Goal: Check status: Check status

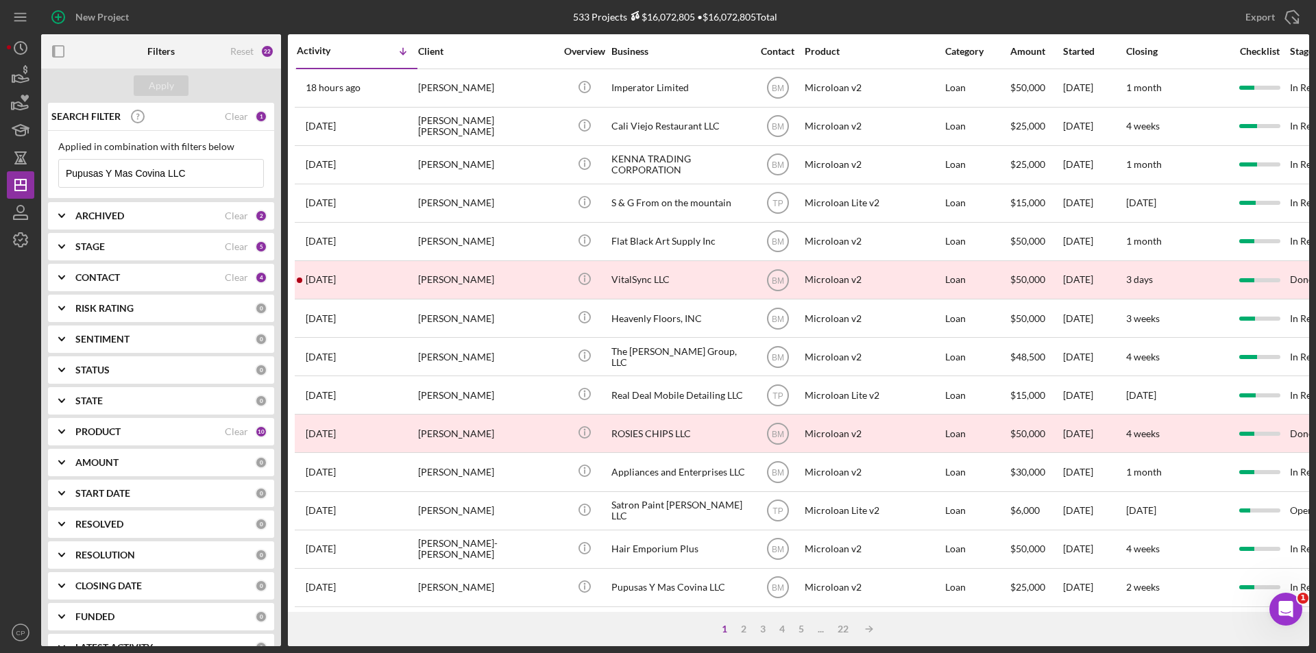
drag, startPoint x: 68, startPoint y: 167, endPoint x: 0, endPoint y: 164, distance: 67.9
click at [0, 164] on div "New Project 533 Projects $16,072,805 • $16,072,805 Total Pupusas Y Mas Covina L…" at bounding box center [658, 326] width 1316 height 653
paste input "https://tmcfinancing.sharepoint.com/:b:/s/TMCCC/EU5t5wLnwRtCsW4sV57TT84BrZ3SS1R…"
paste input "AKgnails-designer"
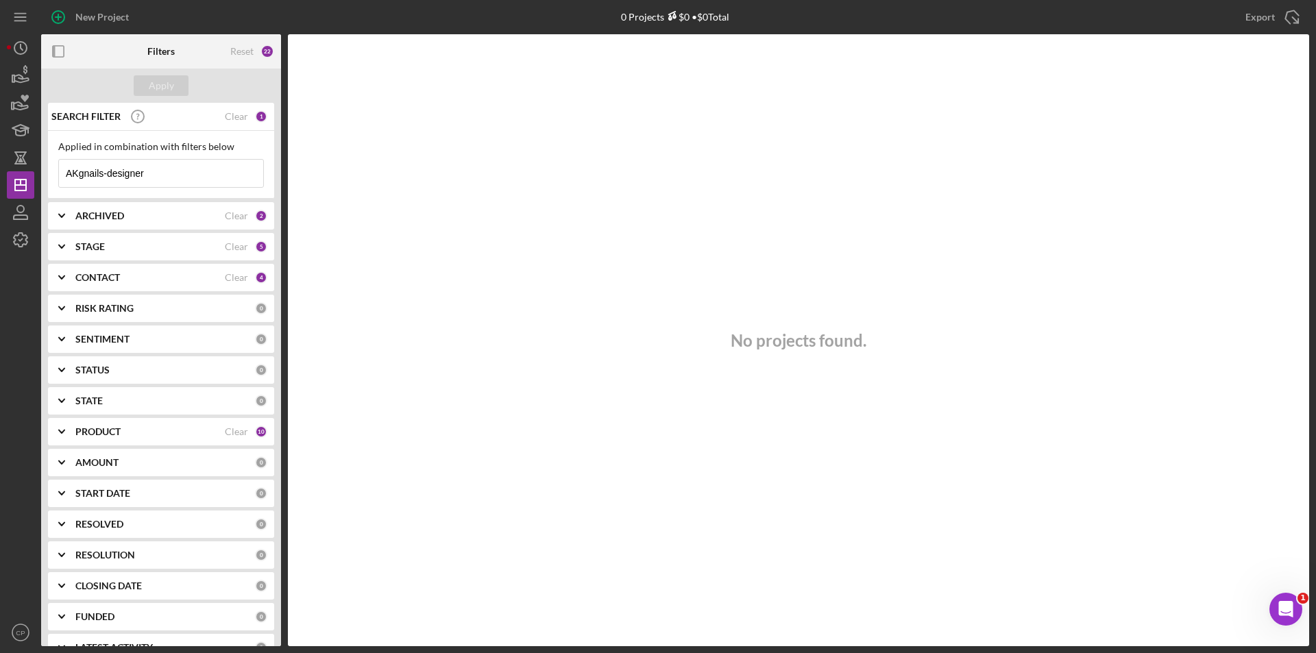
type input "AKgnails-designer"
drag, startPoint x: 161, startPoint y: 169, endPoint x: 0, endPoint y: 166, distance: 161.1
click at [0, 166] on div "New Project 0 Projects $0 • $0 Total Pupusas Y Mas Covina LLC Export Icon/Expor…" at bounding box center [658, 326] width 1316 height 653
click at [153, 86] on div "Apply" at bounding box center [161, 85] width 25 height 21
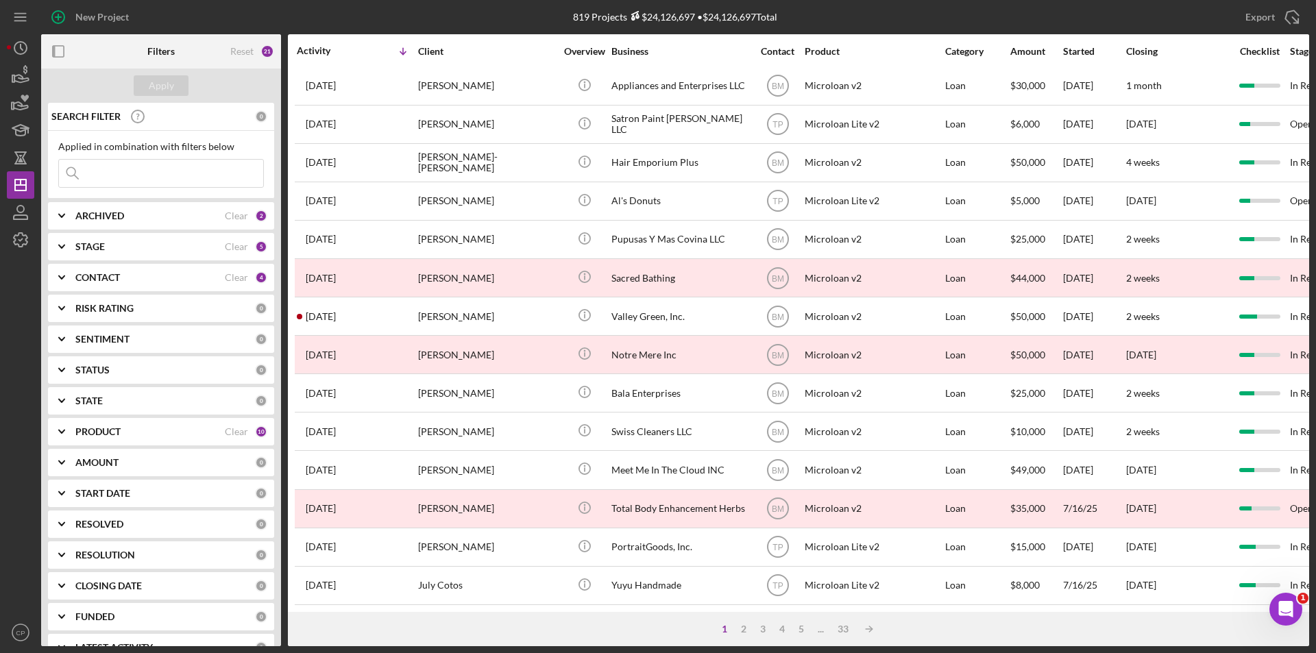
scroll to position [435, 0]
click at [22, 208] on icon "button" at bounding box center [20, 212] width 34 height 34
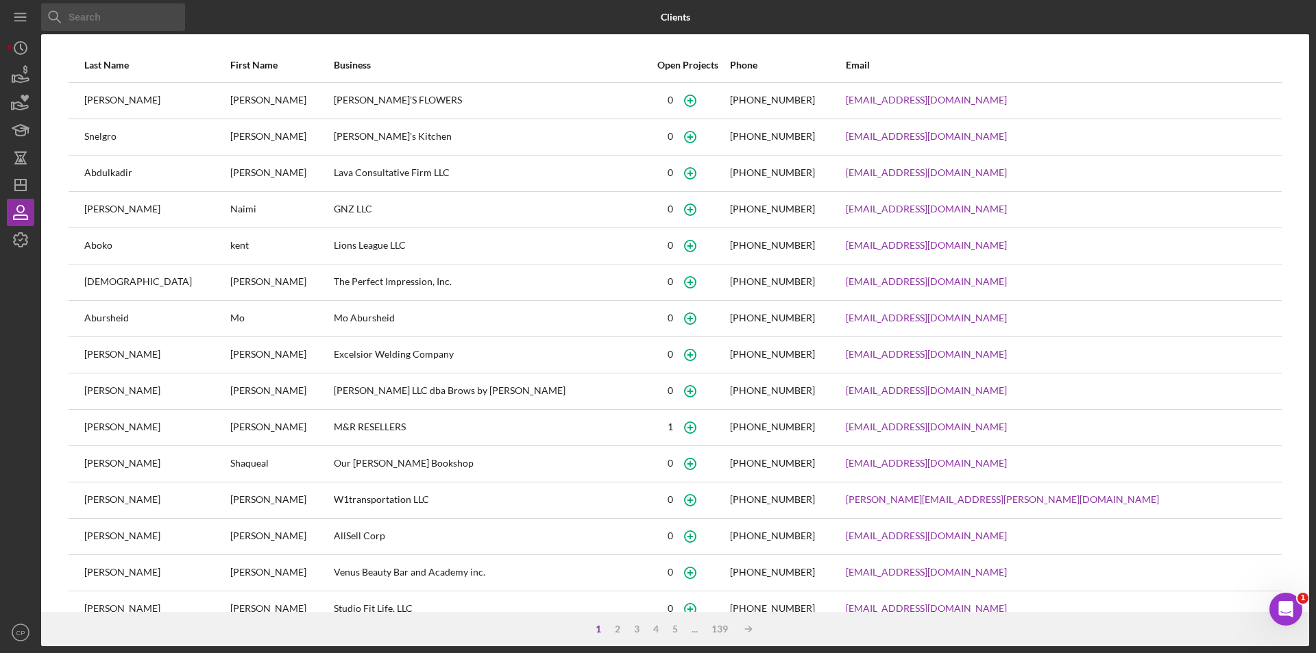
click at [95, 19] on input at bounding box center [113, 16] width 144 height 27
paste input "Keila Genith Gomez Caceres"
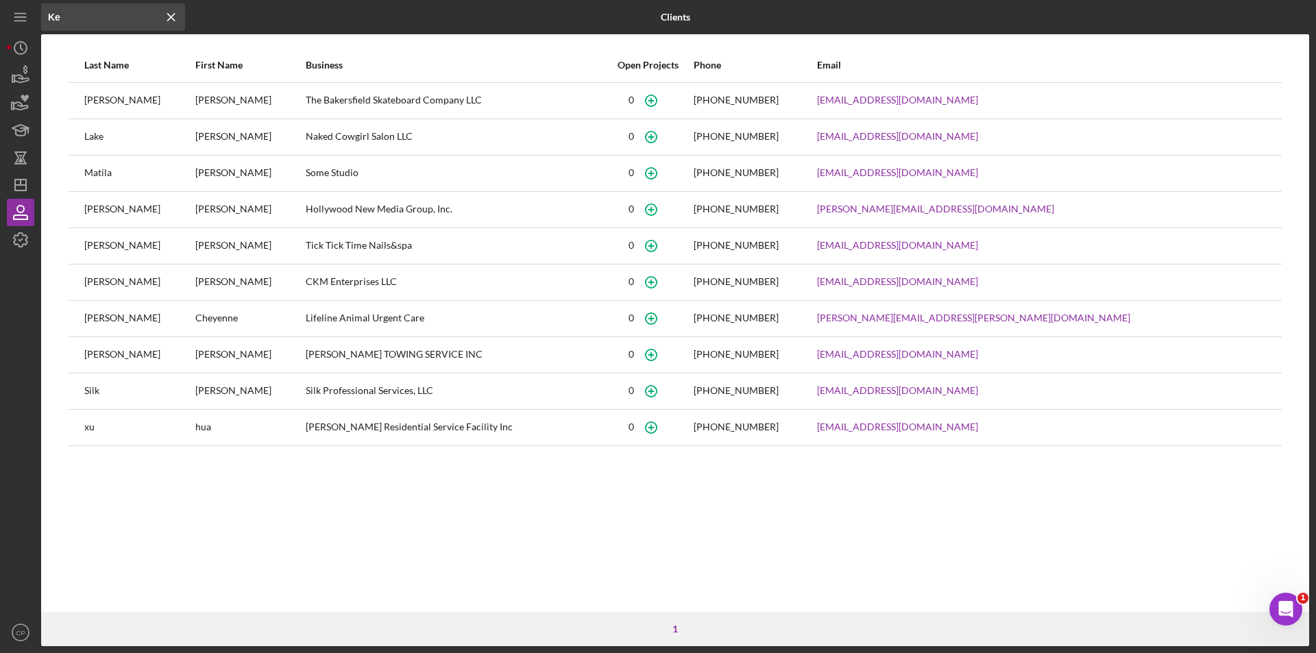
type input "K"
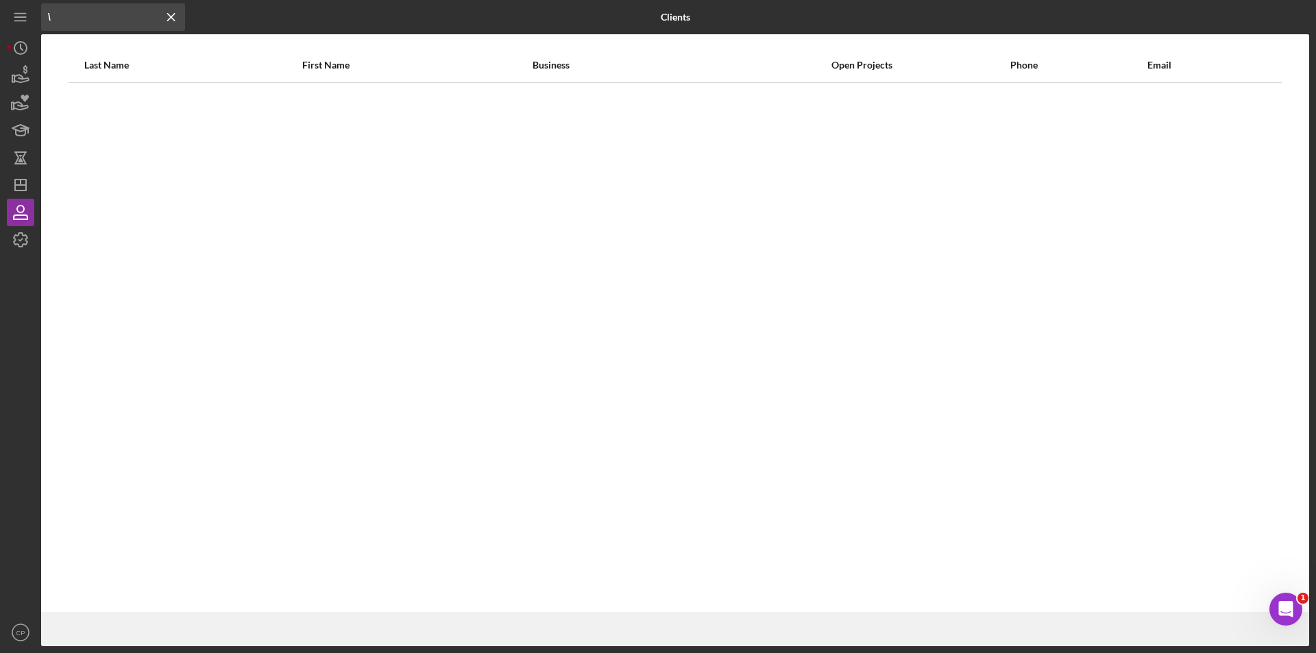
drag, startPoint x: 83, startPoint y: 9, endPoint x: 0, endPoint y: 22, distance: 84.0
click at [0, 22] on div "Icon/Menu Close \ Icon/Menu Close Clients Last Name First Name Business Open Pr…" at bounding box center [658, 326] width 1316 height 653
paste input "Kgnails-designer"
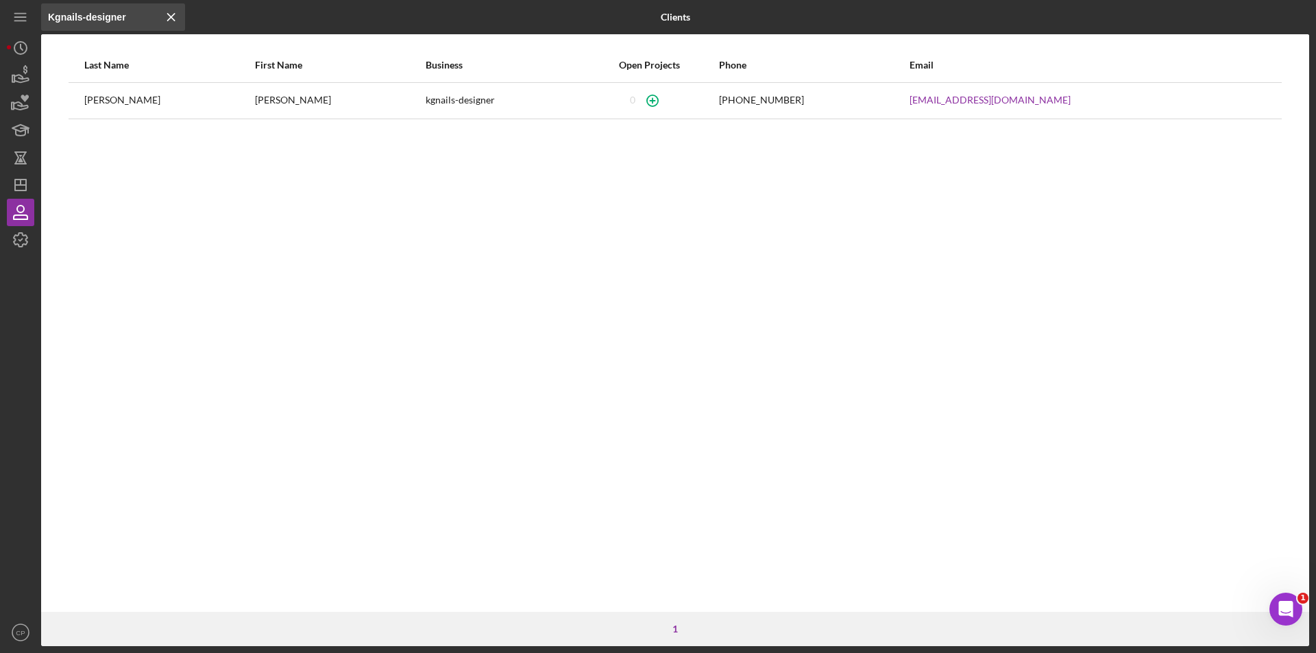
type input "Kgnails-designer"
drag, startPoint x: 448, startPoint y: 101, endPoint x: 348, endPoint y: 101, distance: 99.4
click at [348, 101] on tr "Gomez Keyla kgnails-designer 0 (669) 345-9615 k2620998@gmail.com" at bounding box center [675, 100] width 1213 height 36
copy tr "kgnails-designer"
click at [10, 187] on icon "Icon/Dashboard" at bounding box center [20, 185] width 34 height 34
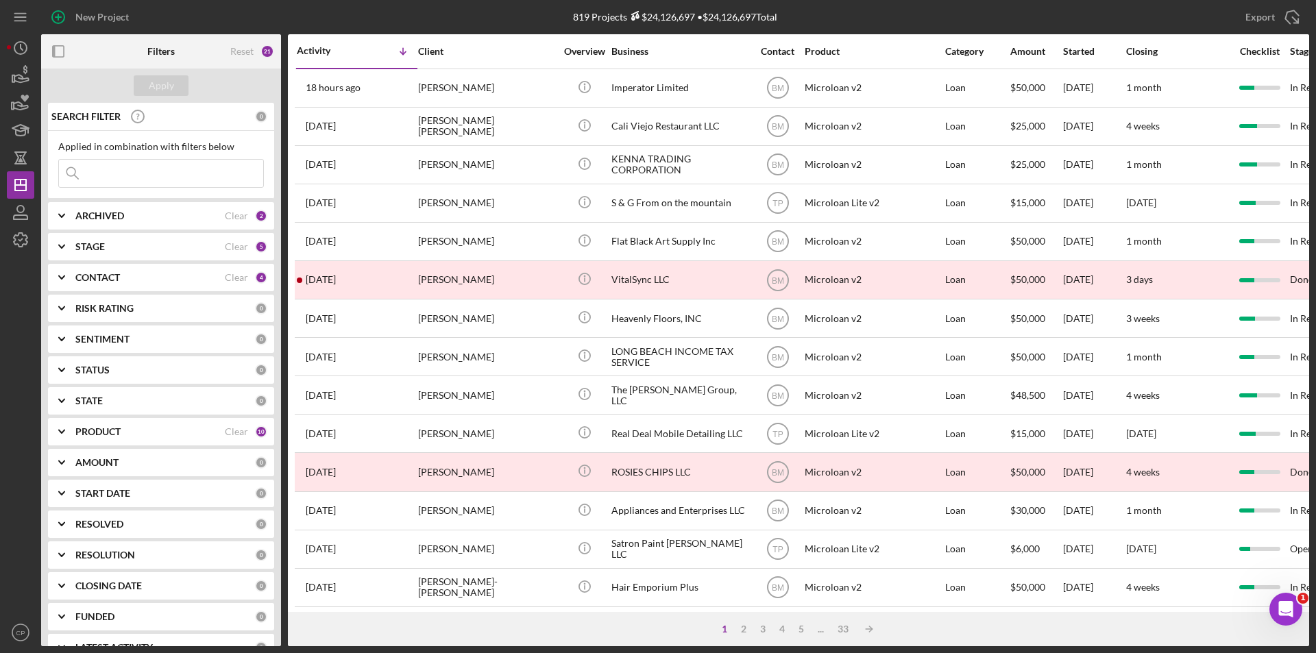
click at [135, 177] on input at bounding box center [161, 173] width 204 height 27
paste input "kgnails-designer"
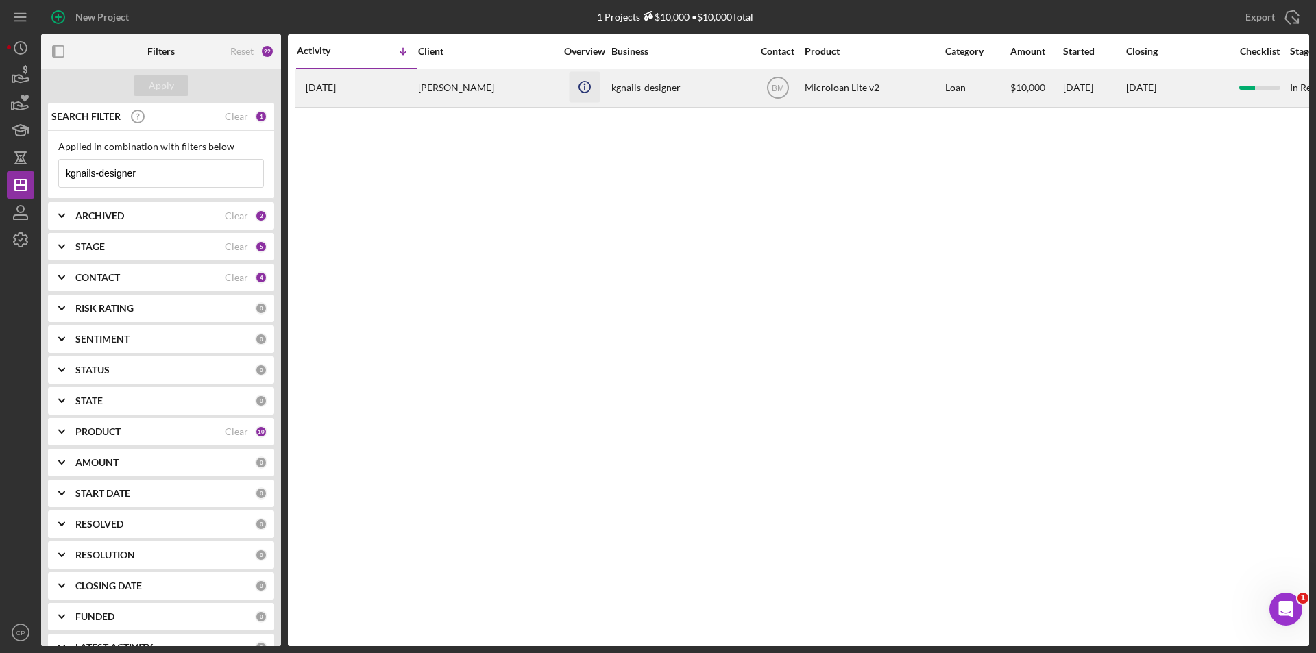
type input "kgnails-designer"
click at [600, 88] on icon "Icon/Info" at bounding box center [584, 86] width 31 height 31
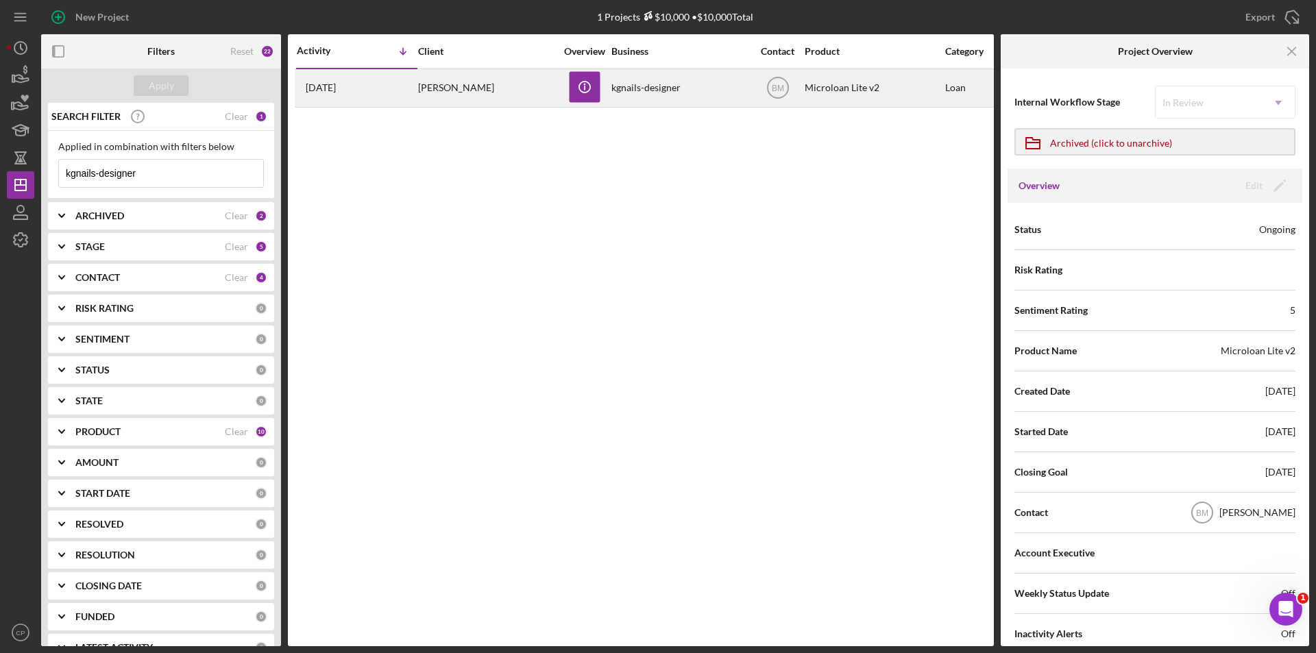
click at [699, 95] on div "kgnails-designer" at bounding box center [679, 88] width 137 height 36
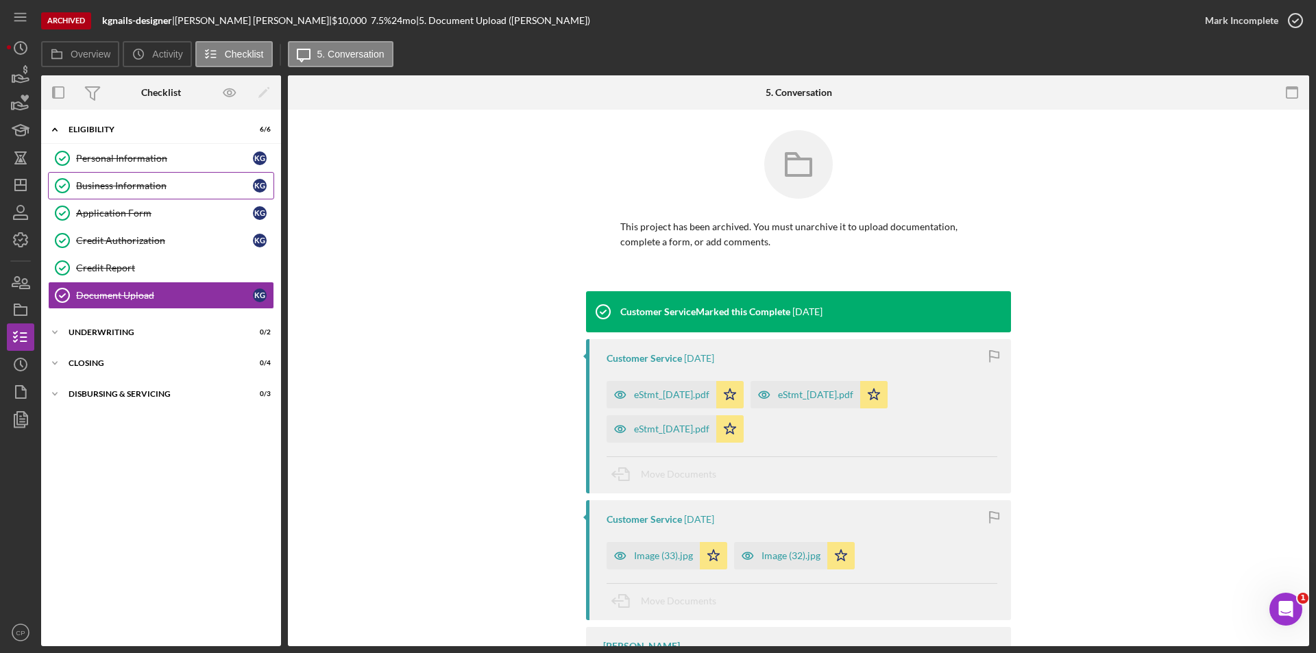
click at [102, 186] on div "Business Information" at bounding box center [164, 185] width 177 height 11
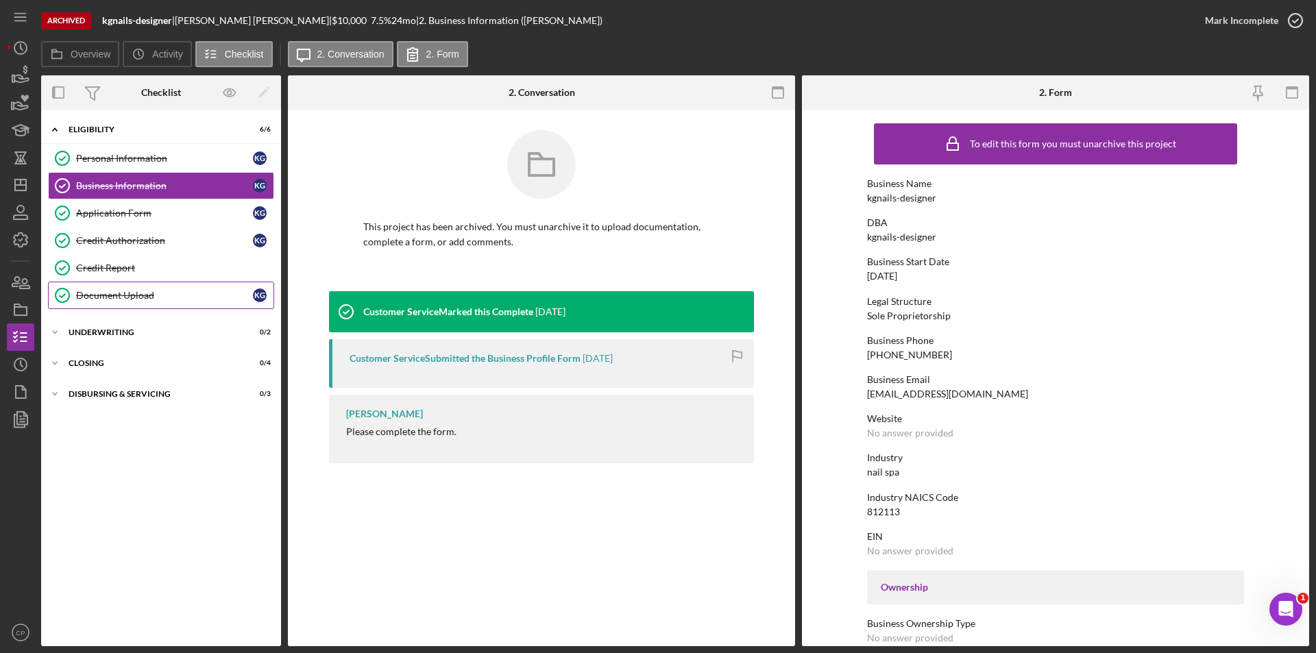
click at [97, 300] on div "Document Upload" at bounding box center [164, 295] width 177 height 11
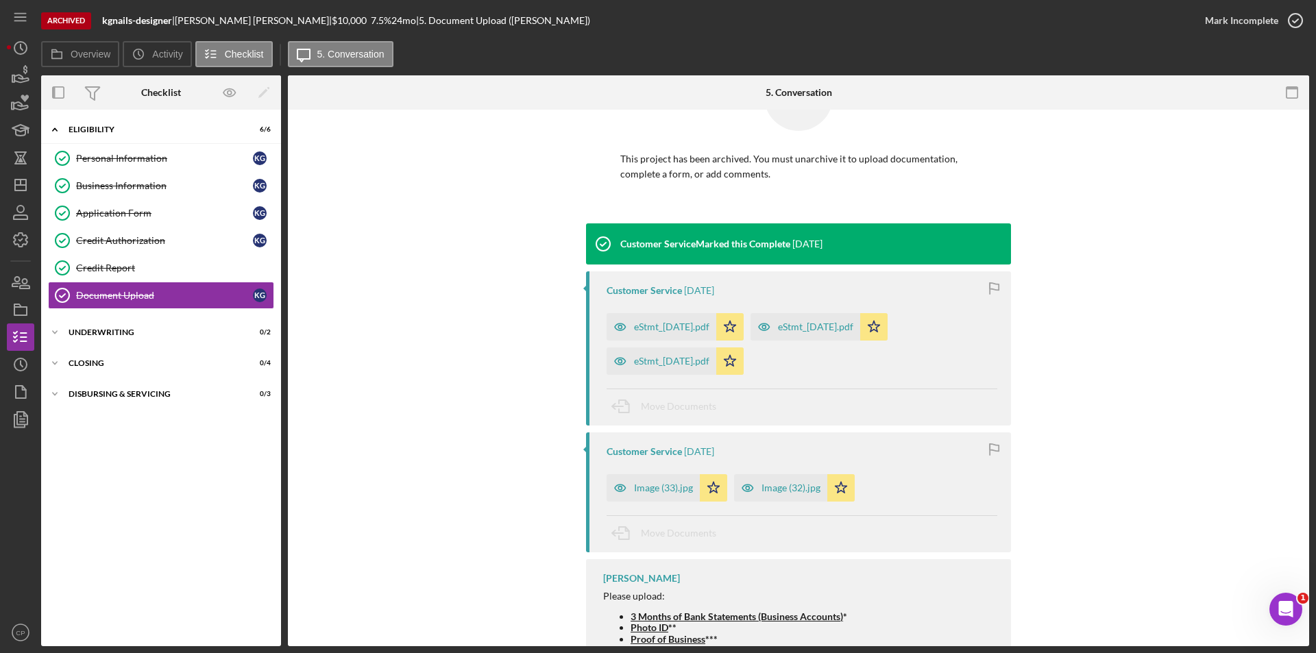
scroll to position [206, 0]
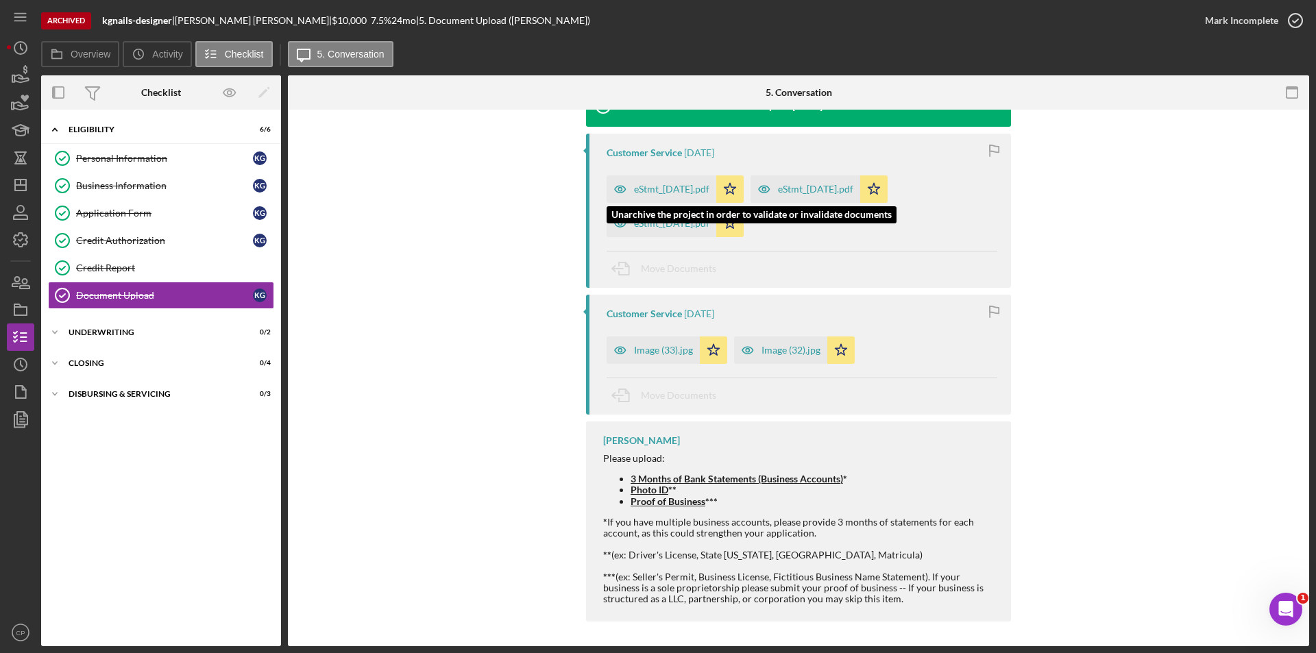
click at [639, 189] on div "eStmt_2025-01-15.pdf" at bounding box center [671, 189] width 75 height 11
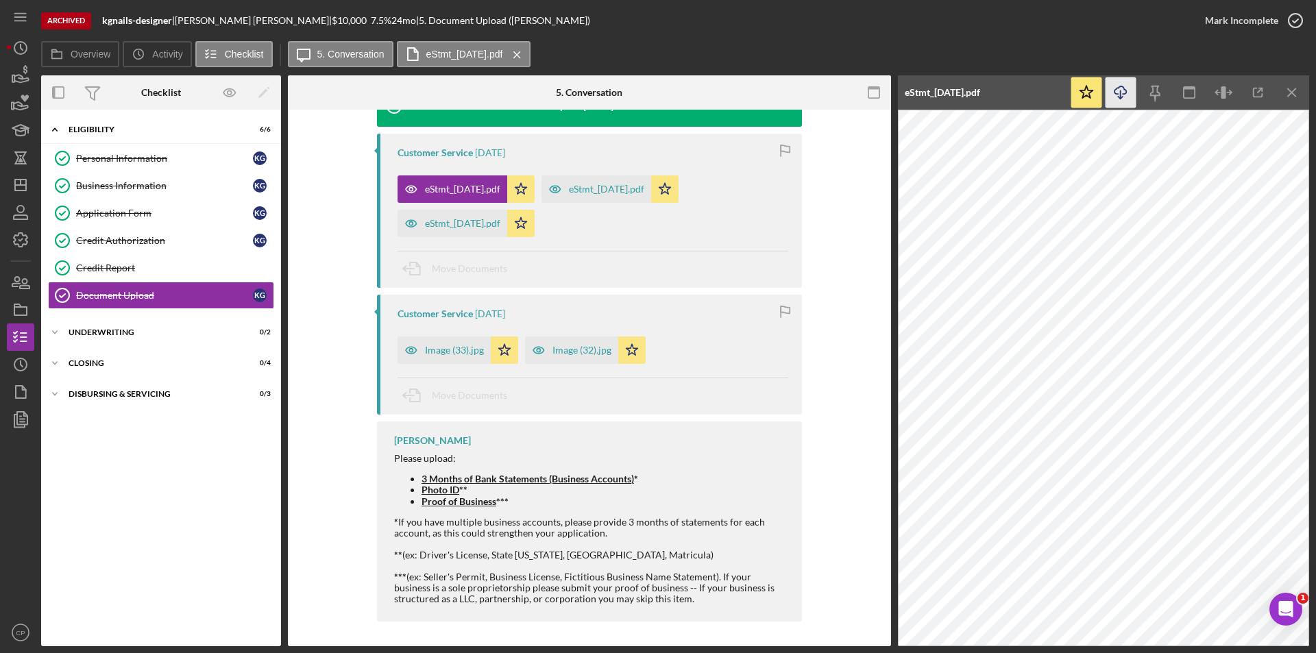
click at [1117, 95] on icon "Icon/Download" at bounding box center [1121, 92] width 31 height 31
click at [618, 189] on div "eStmt_2025-03-14.pdf" at bounding box center [606, 189] width 75 height 11
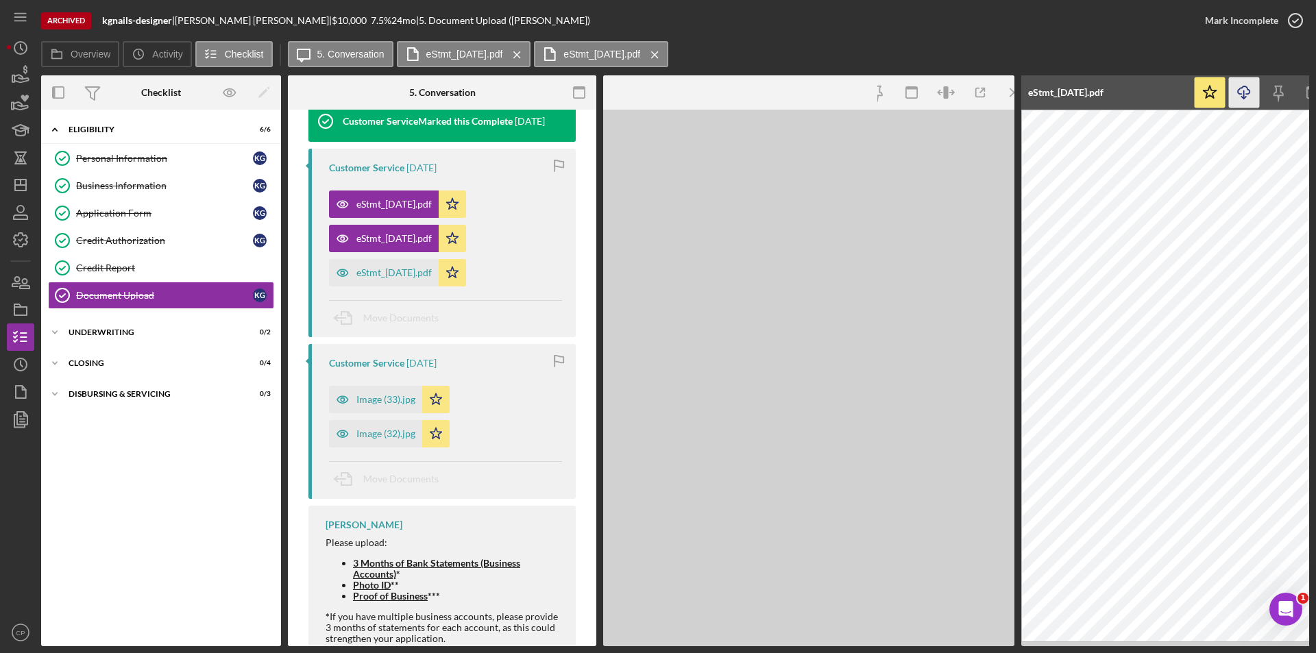
scroll to position [221, 0]
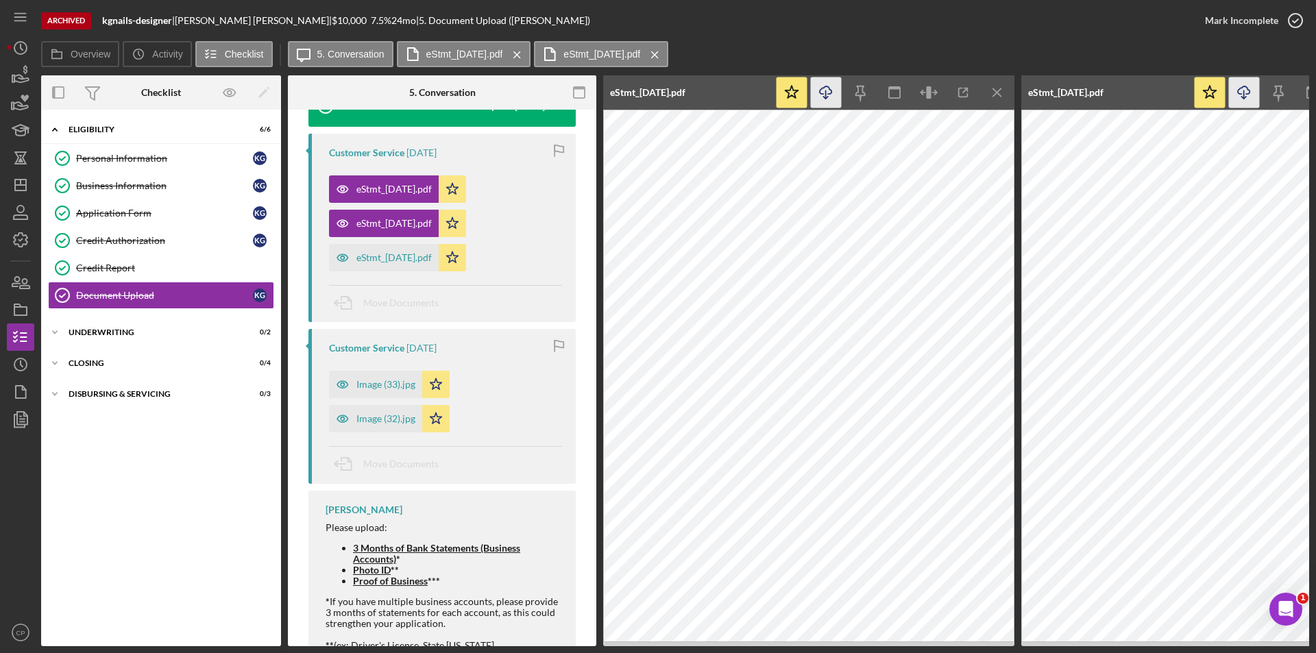
click at [828, 97] on polyline "button" at bounding box center [825, 98] width 5 height 2
click at [389, 255] on div "eStmt_2025-02-12.pdf" at bounding box center [393, 257] width 75 height 11
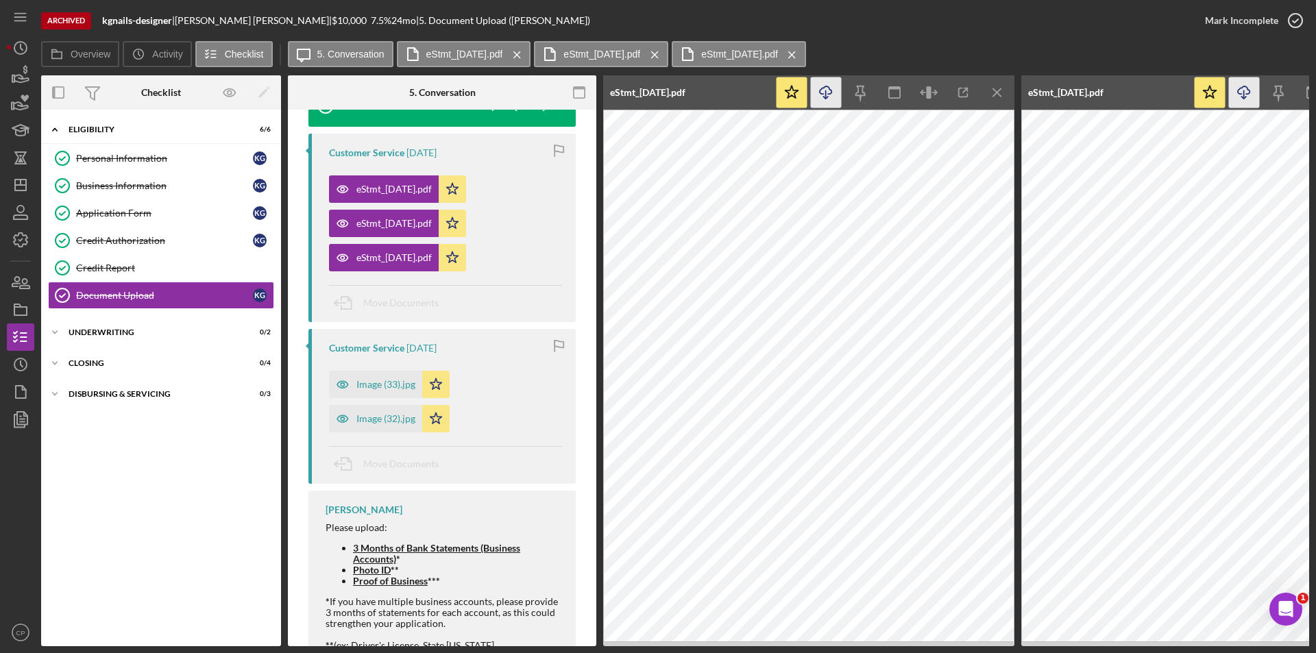
click at [831, 92] on icon "button" at bounding box center [826, 90] width 12 height 8
click at [369, 383] on div "Image (33).jpg" at bounding box center [385, 384] width 59 height 11
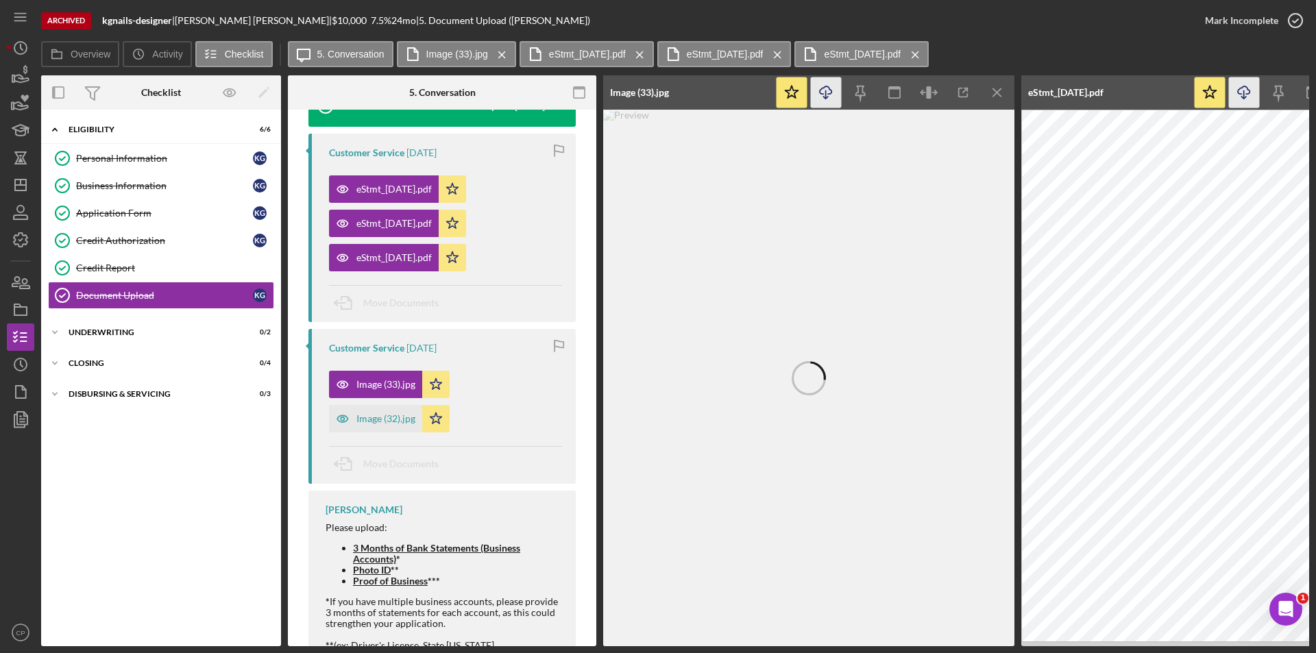
click at [829, 99] on icon "Icon/Download" at bounding box center [826, 92] width 31 height 31
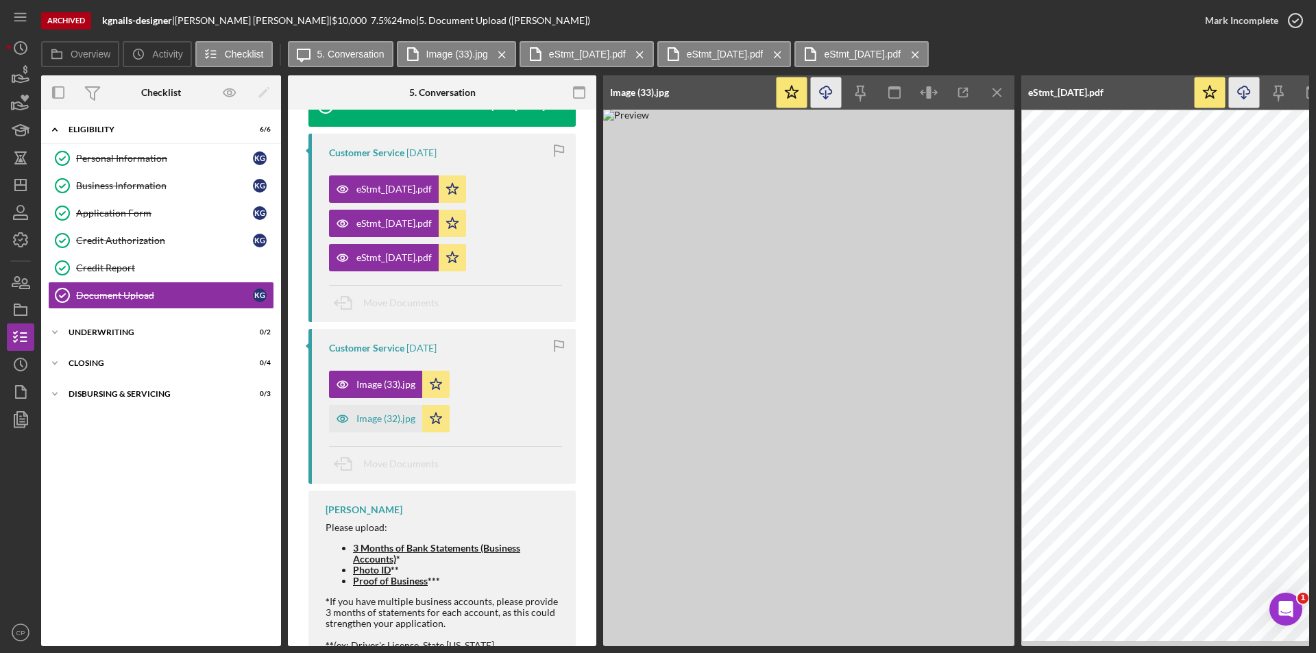
click at [376, 421] on div "Image (32).jpg" at bounding box center [385, 418] width 59 height 11
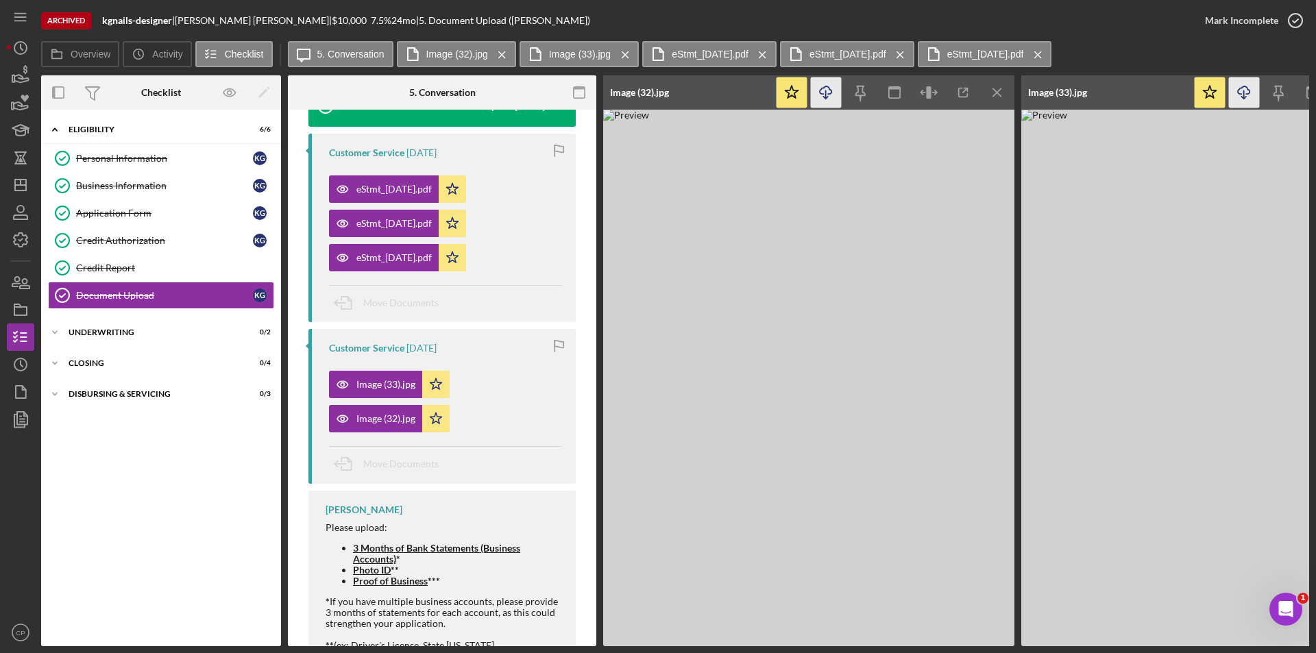
click at [826, 97] on line "button" at bounding box center [826, 94] width 0 height 8
click at [105, 239] on div "Credit Authorization" at bounding box center [164, 240] width 177 height 11
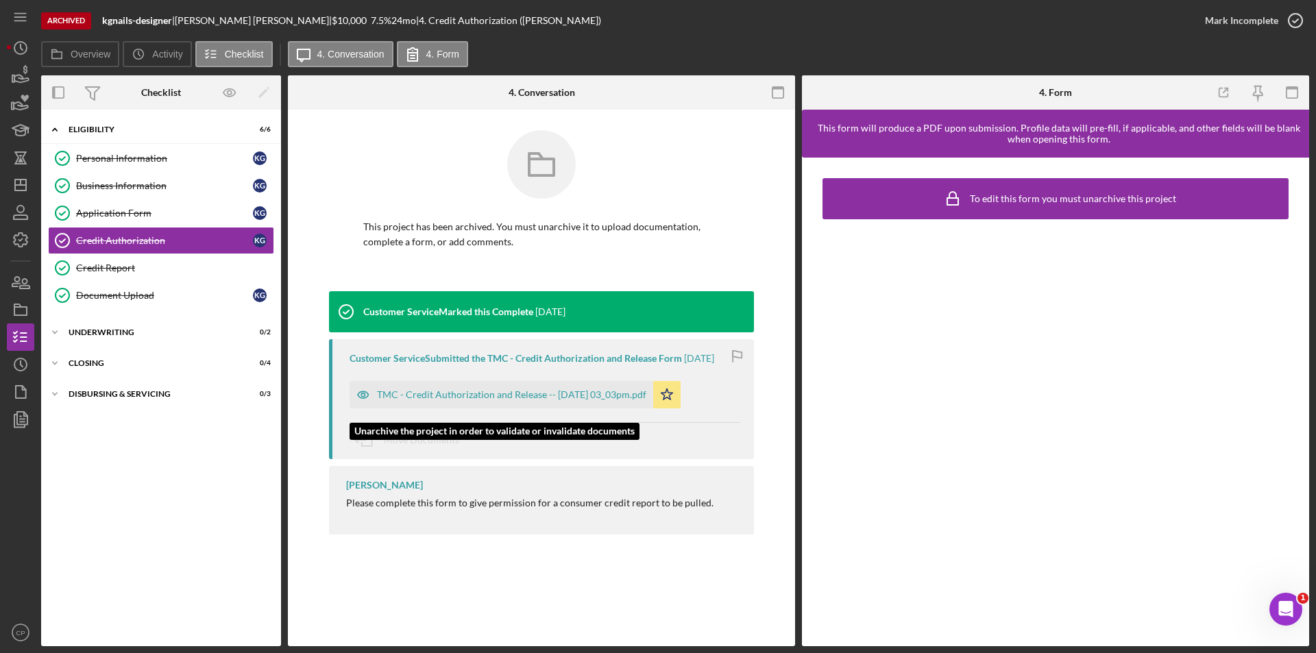
click at [461, 400] on div "TMC - Credit Authorization and Release -- 2025-04-04 03_03pm.pdf" at bounding box center [511, 394] width 269 height 11
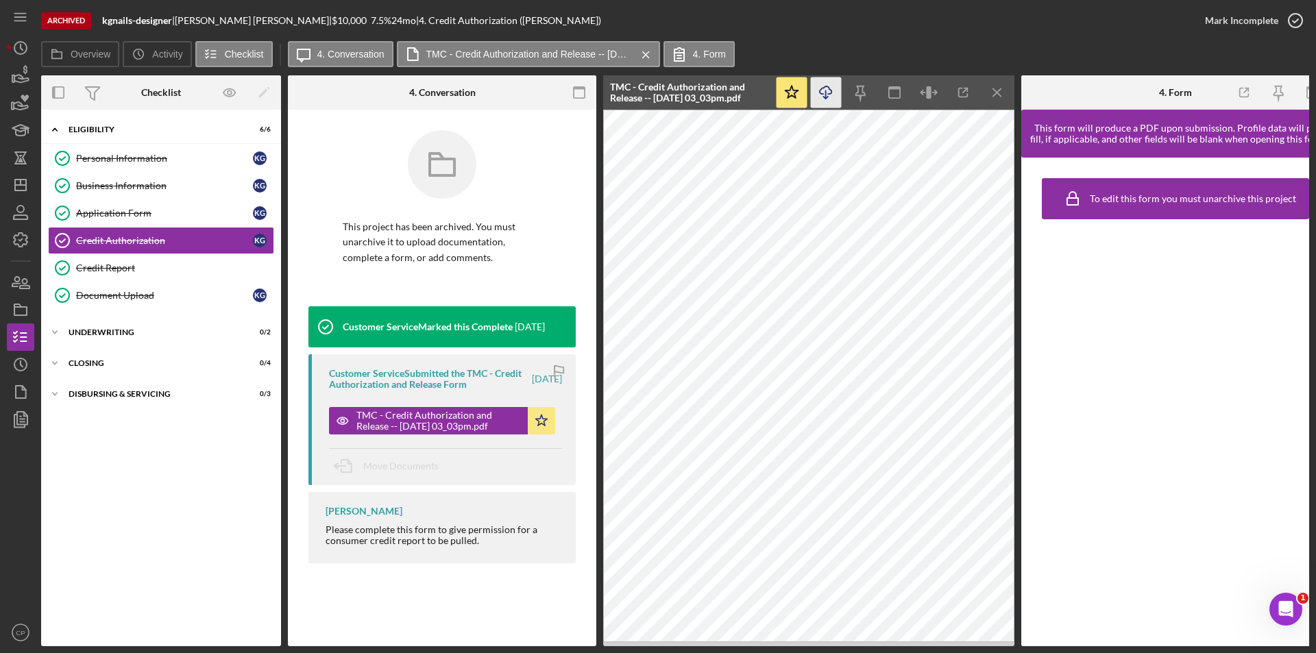
click at [825, 95] on icon "Icon/Download" at bounding box center [826, 92] width 31 height 31
click at [117, 269] on div "Credit Report" at bounding box center [174, 268] width 197 height 11
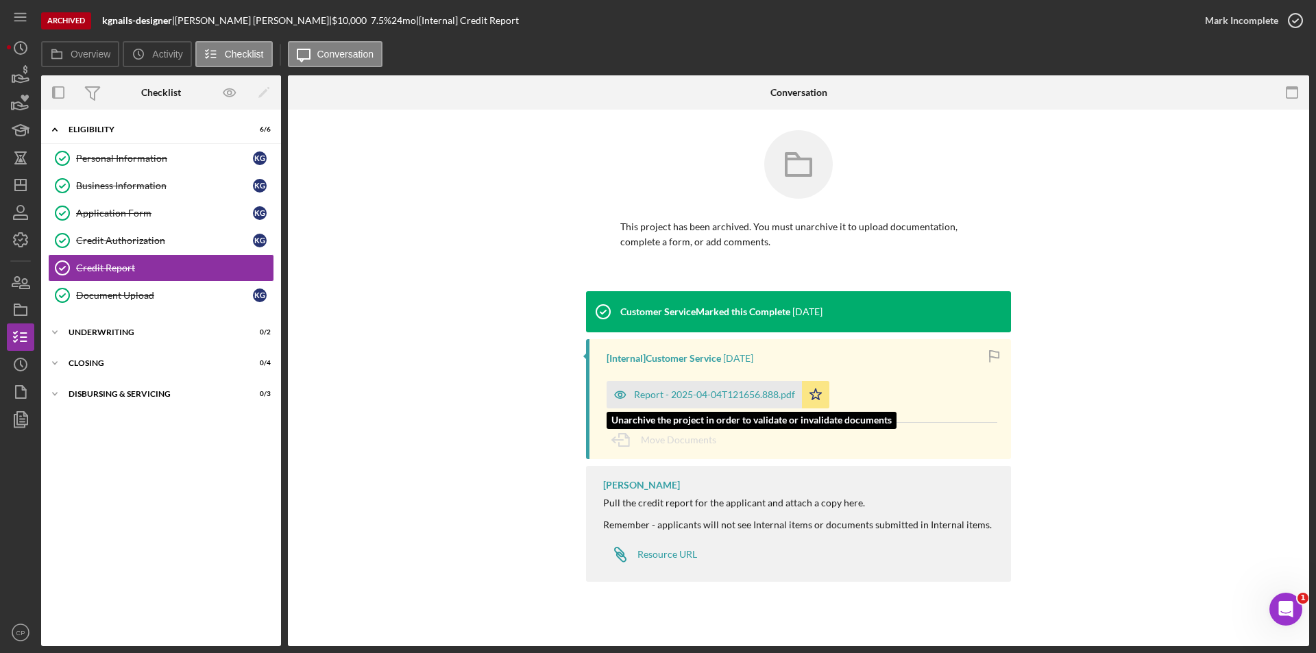
click at [690, 394] on div "Report - 2025-04-04T121656.888.pdf" at bounding box center [714, 394] width 161 height 11
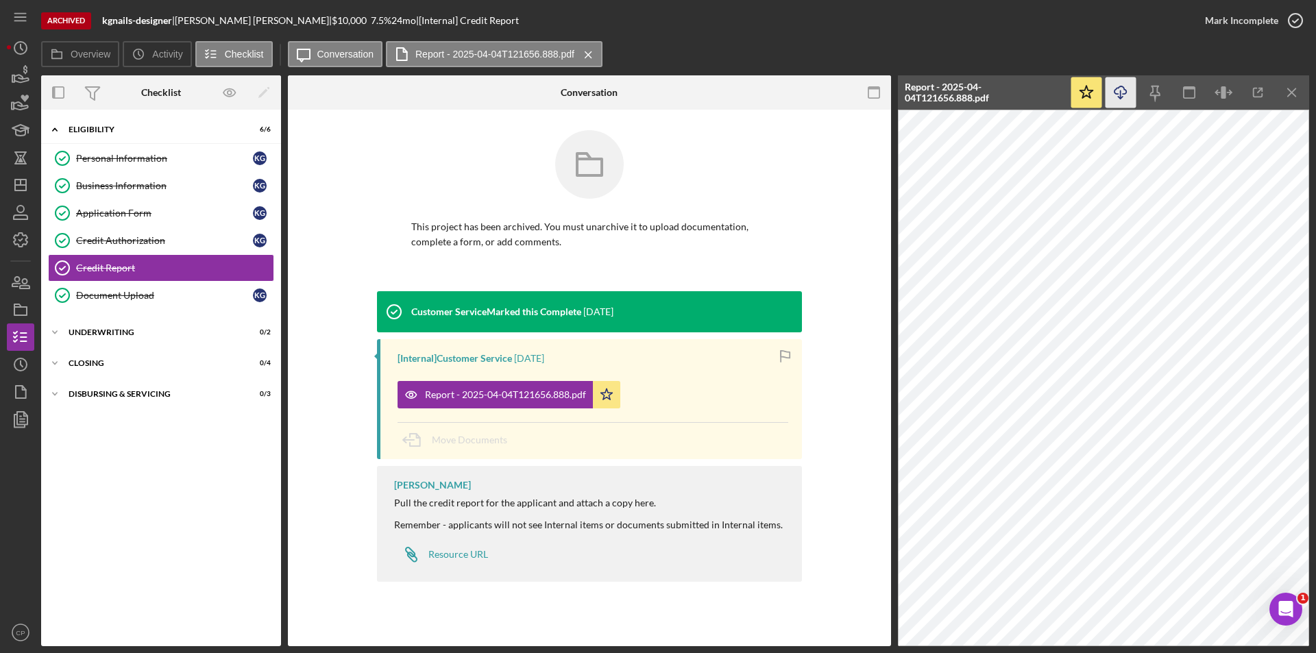
click at [1130, 92] on icon "Icon/Download" at bounding box center [1121, 92] width 31 height 31
click at [135, 300] on div "Document Upload" at bounding box center [164, 295] width 177 height 11
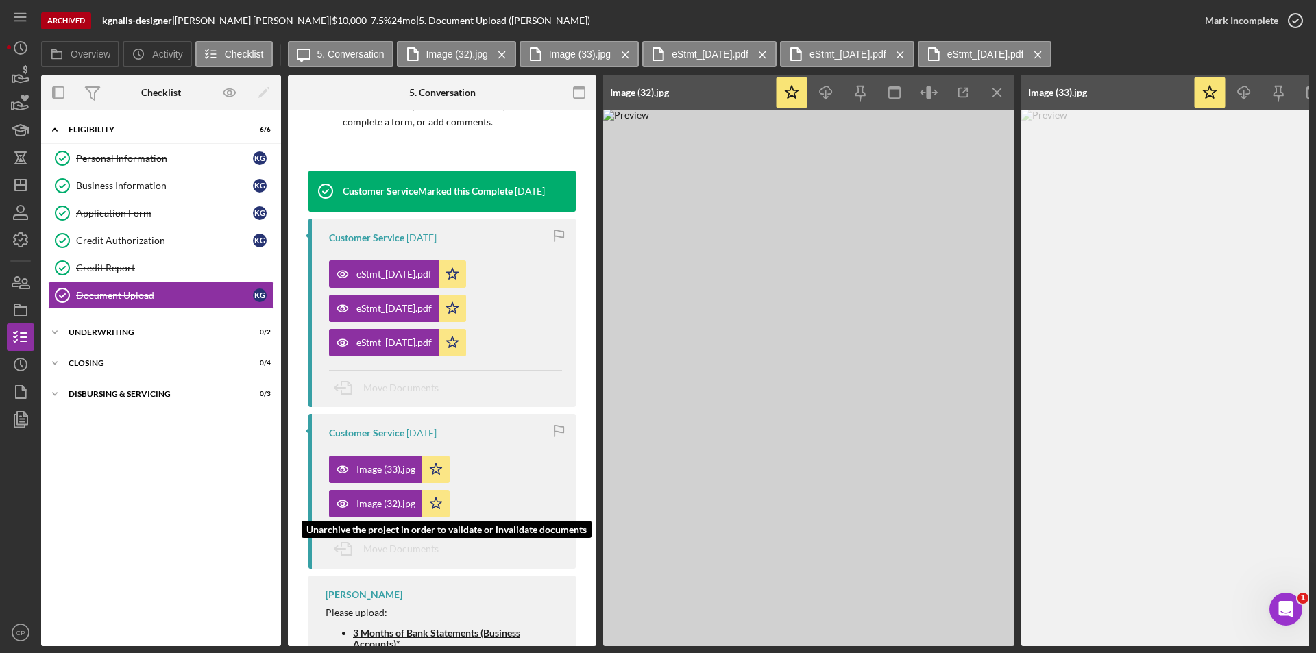
scroll to position [135, 0]
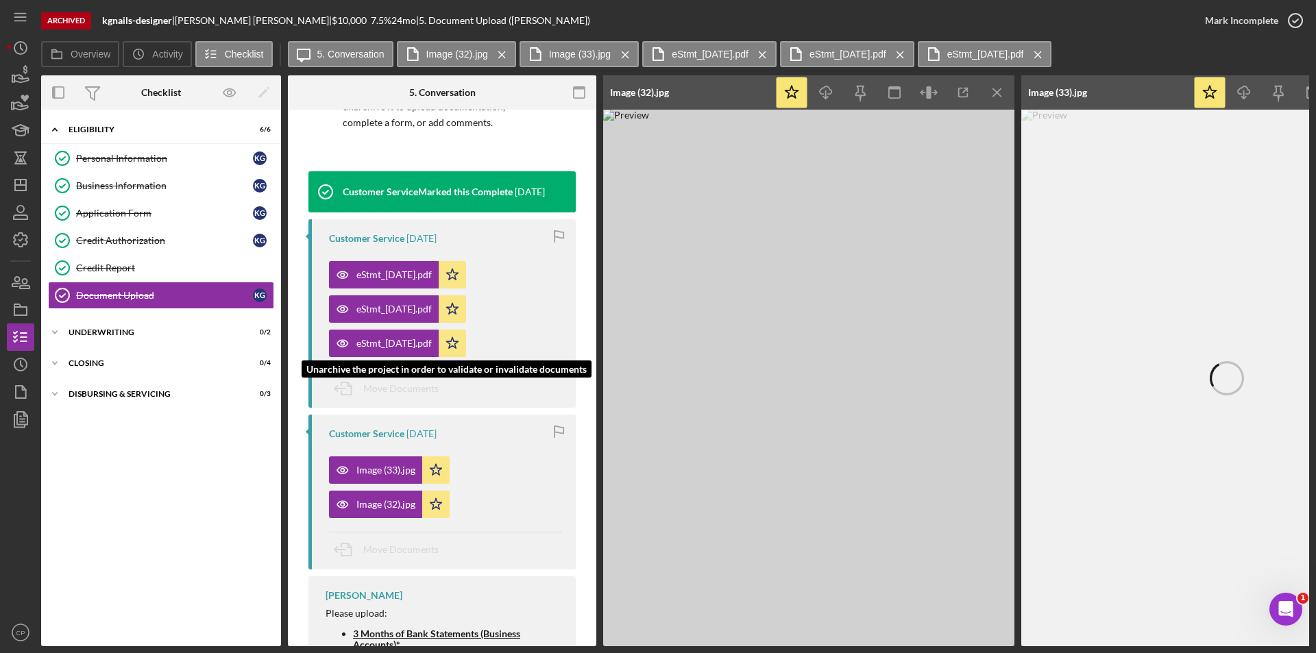
click at [398, 347] on div "eStmt_2025-02-12.pdf" at bounding box center [393, 343] width 75 height 11
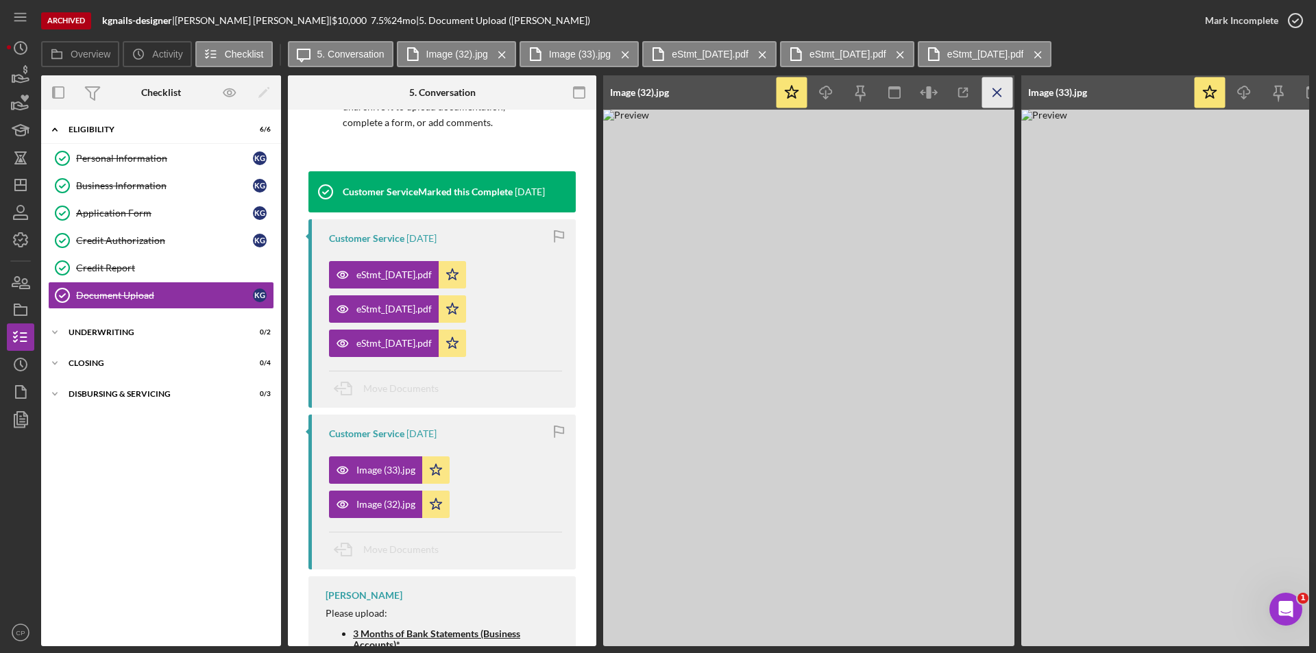
click at [1001, 92] on icon "Icon/Menu Close" at bounding box center [997, 92] width 31 height 31
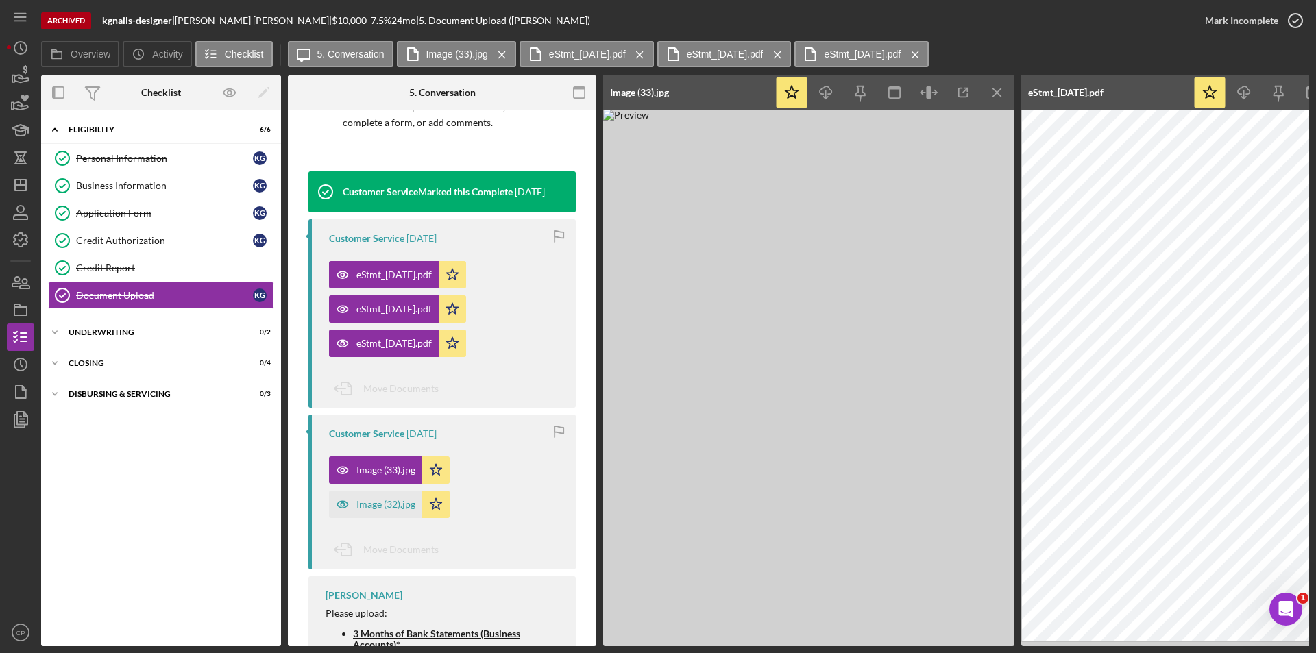
click at [1001, 92] on icon "Icon/Menu Close" at bounding box center [997, 92] width 31 height 31
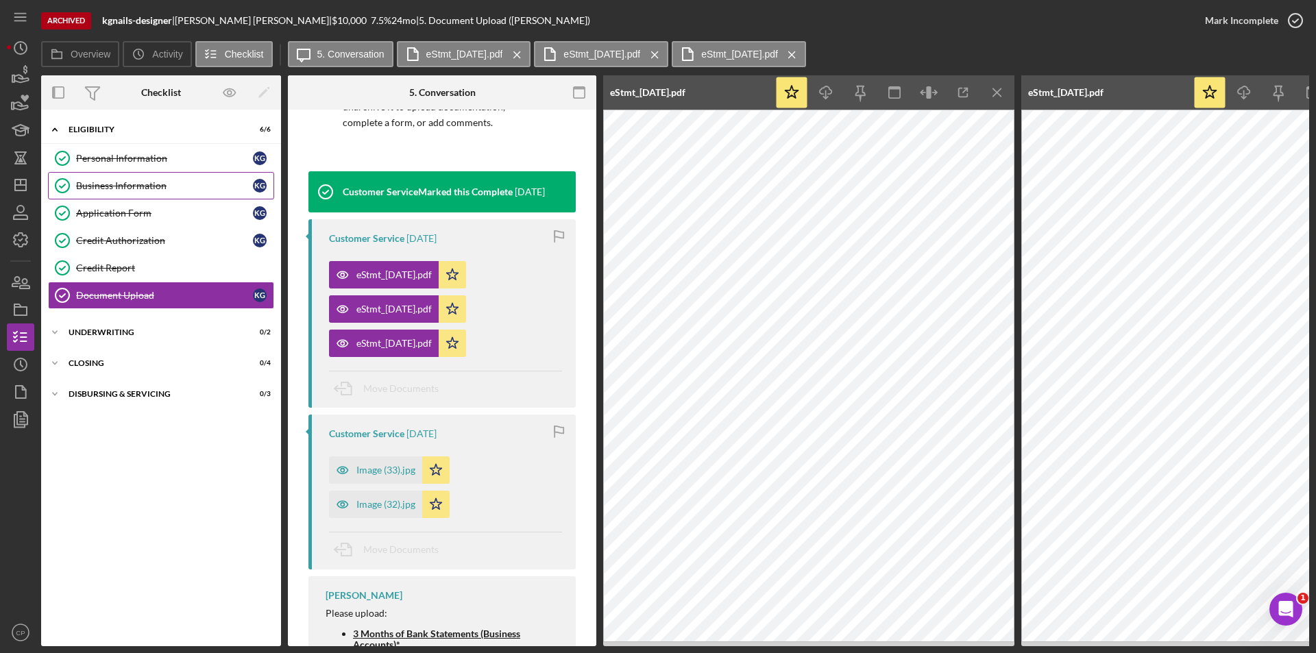
click at [107, 177] on link "Business Information Business Information K G" at bounding box center [161, 185] width 226 height 27
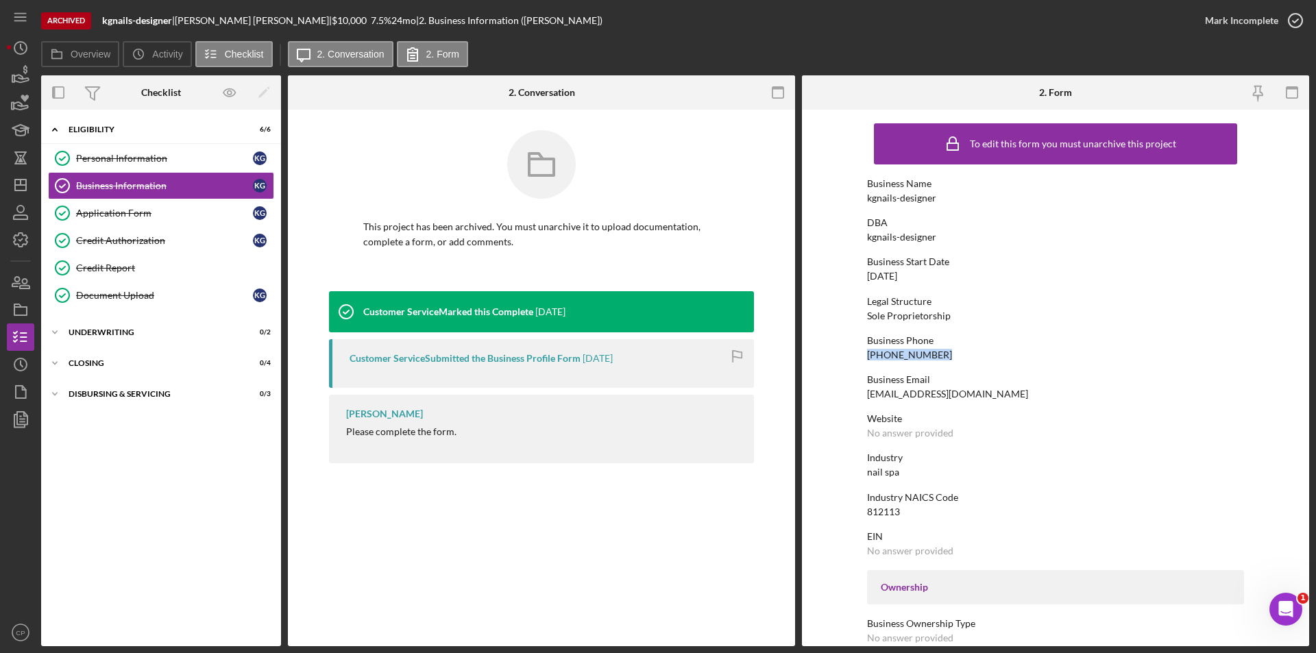
drag, startPoint x: 853, startPoint y: 353, endPoint x: 964, endPoint y: 358, distance: 110.5
click at [964, 358] on form "To edit this form you must unarchive this project Business Name kgnails-designe…" at bounding box center [1055, 378] width 507 height 537
copy div "(669) 345-9615"
click at [85, 369] on div "Icon/Expander Closing 0 / 4" at bounding box center [161, 363] width 240 height 27
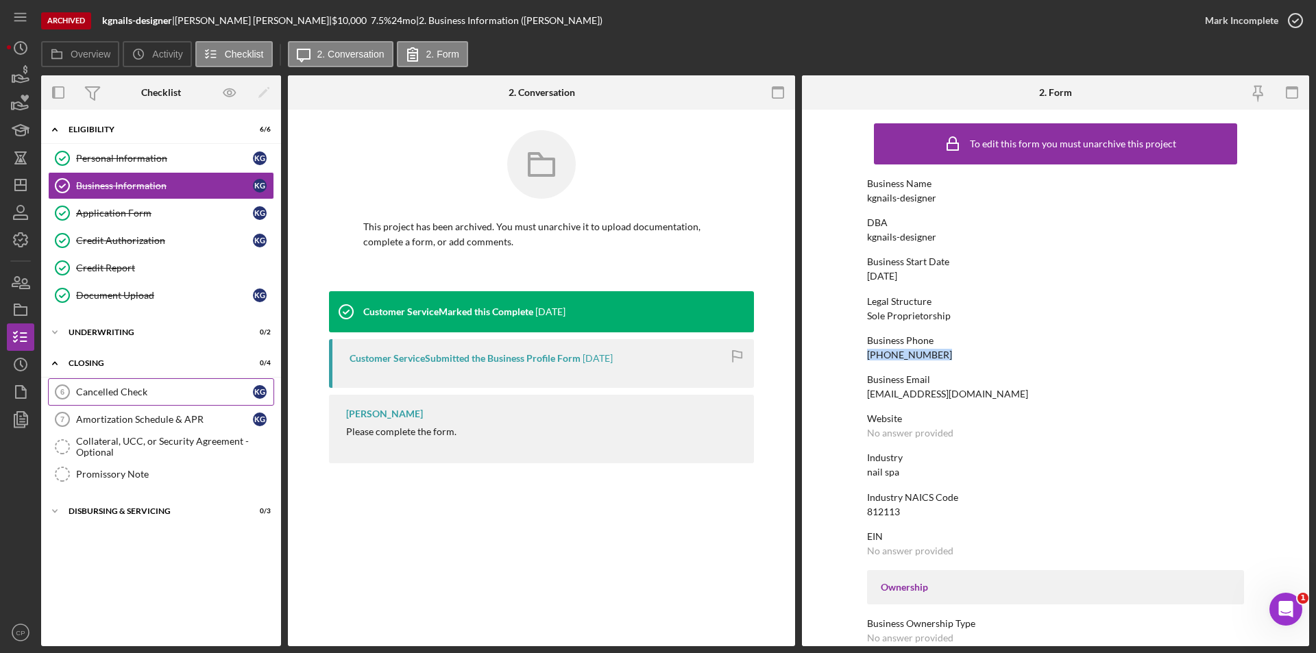
click at [136, 391] on div "Cancelled Check" at bounding box center [164, 392] width 177 height 11
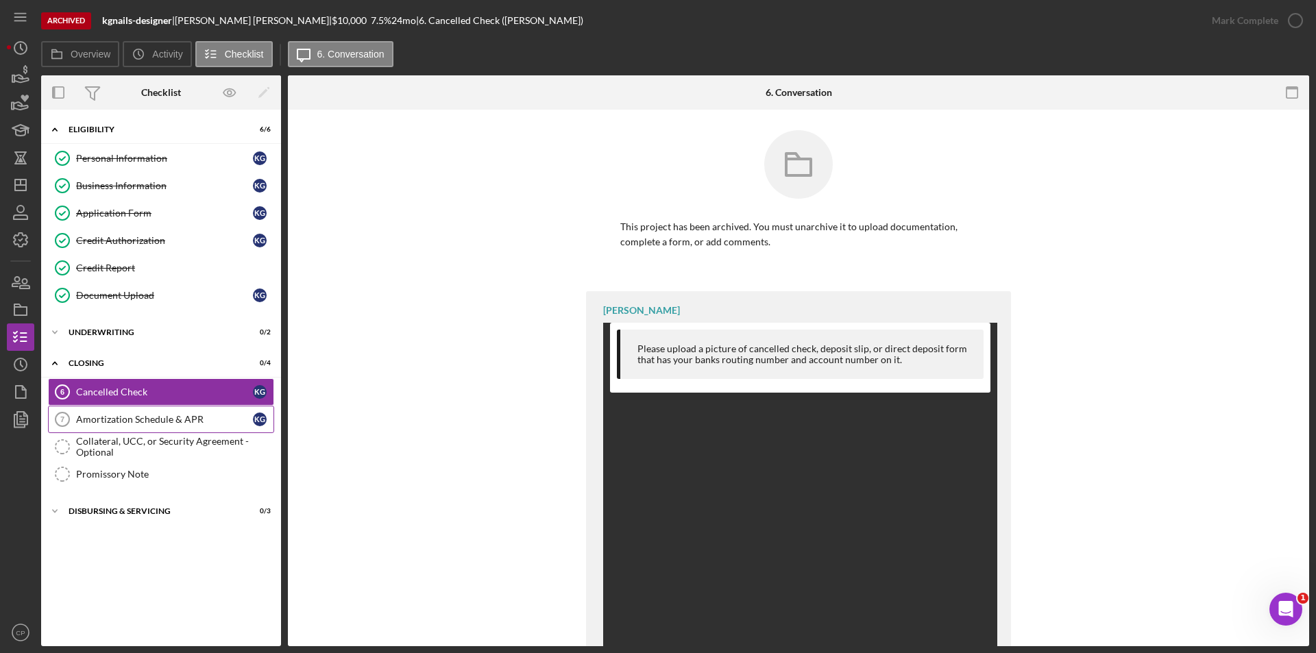
click at [124, 414] on div "Amortization Schedule & APR" at bounding box center [164, 419] width 177 height 11
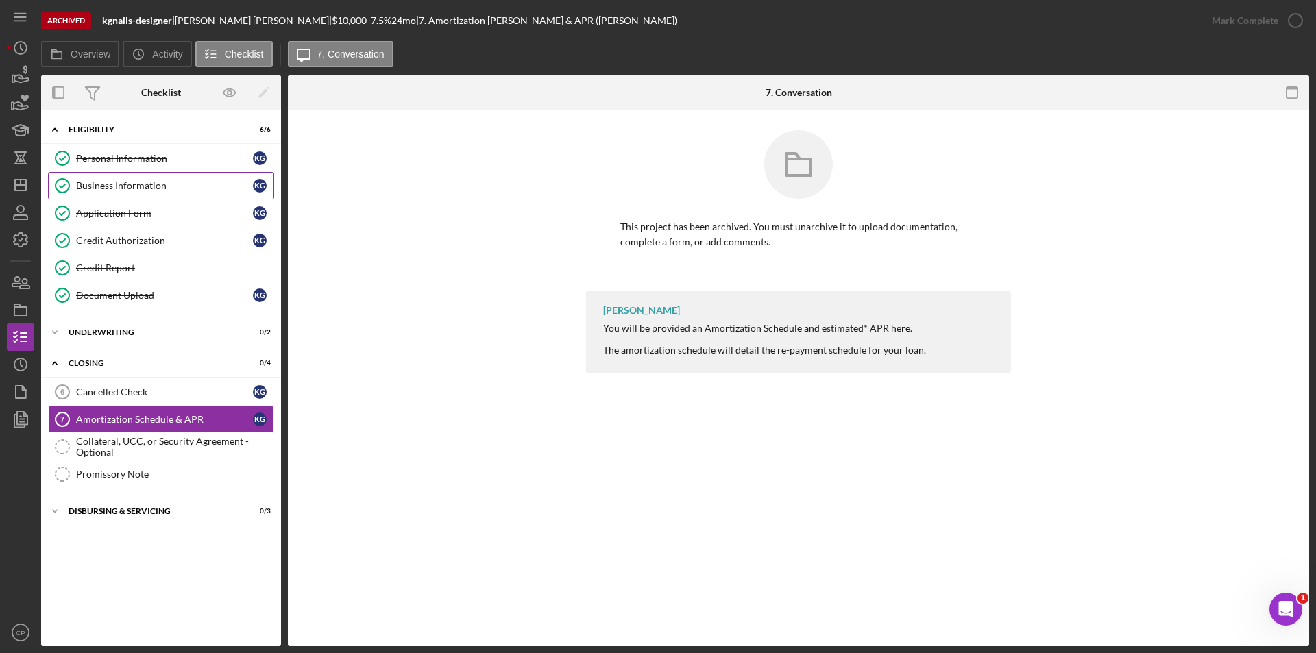
click at [97, 194] on link "Business Information Business Information K G" at bounding box center [161, 185] width 226 height 27
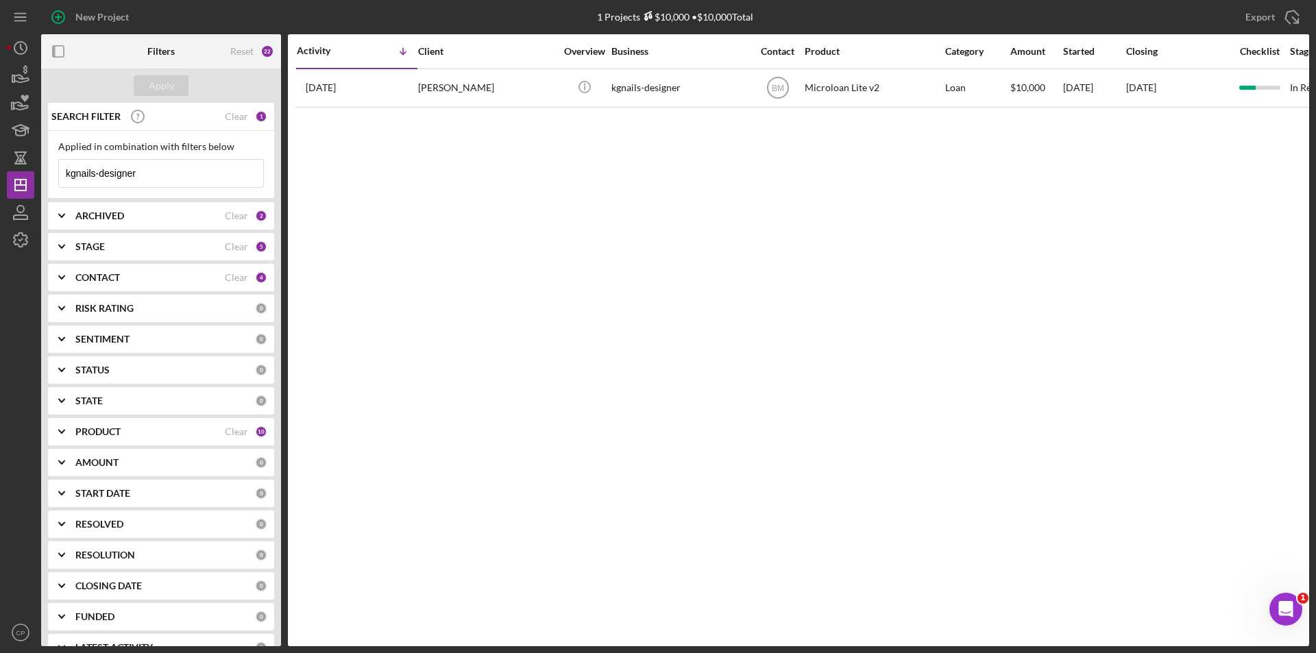
drag, startPoint x: 143, startPoint y: 174, endPoint x: 0, endPoint y: 176, distance: 143.3
click at [0, 176] on div "New Project 1 Projects $10,000 • $10,000 Total kgnails-designer Export Icon/Exp…" at bounding box center [658, 326] width 1316 height 653
click at [165, 95] on div "Apply" at bounding box center [161, 85] width 25 height 21
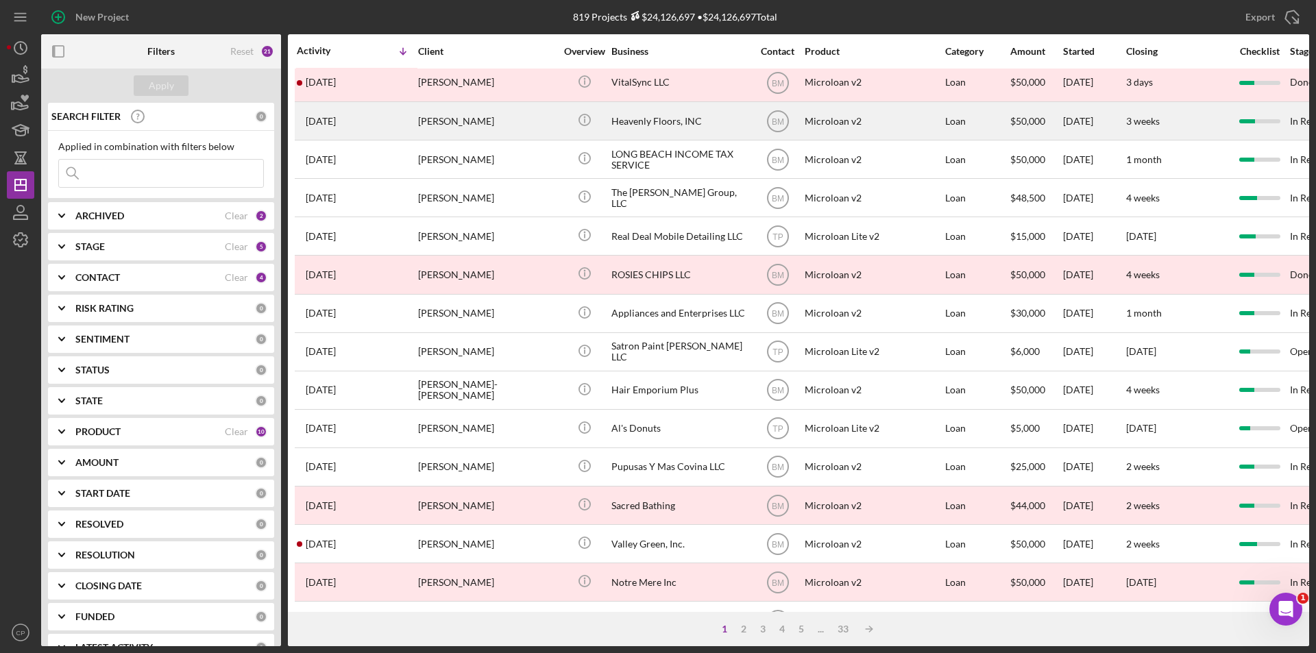
scroll to position [206, 0]
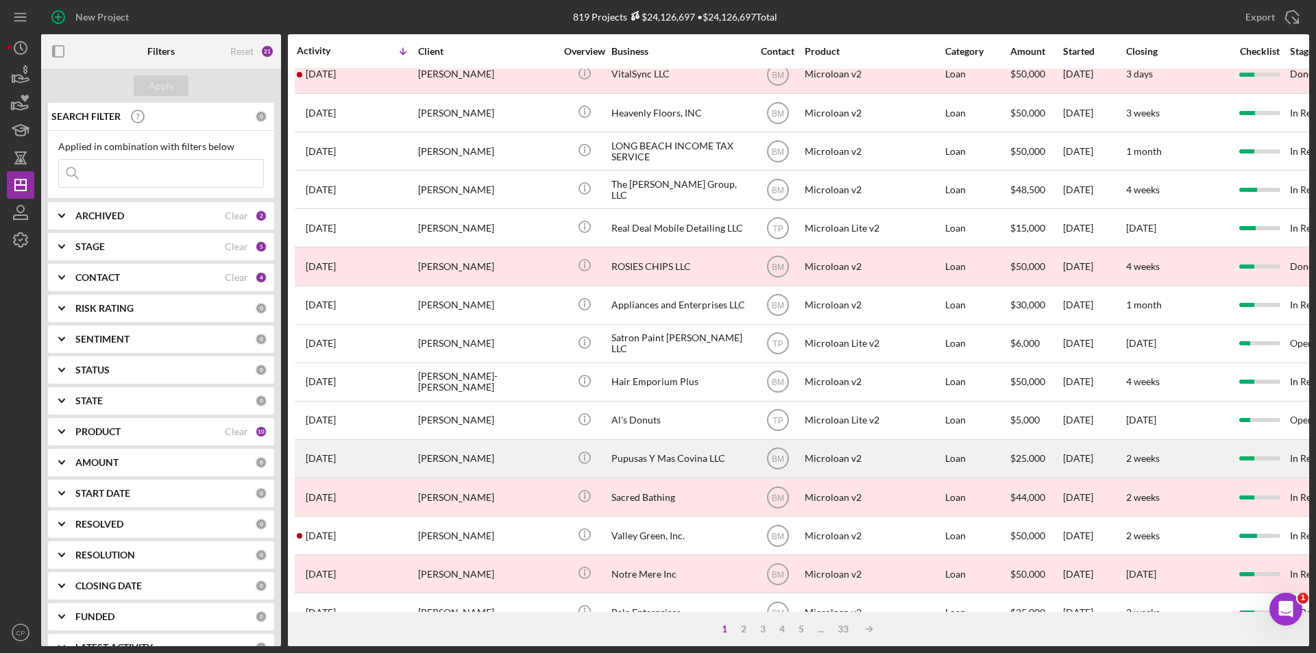
click at [678, 456] on div "Pupusas Y Mas Covina LLC" at bounding box center [679, 459] width 137 height 36
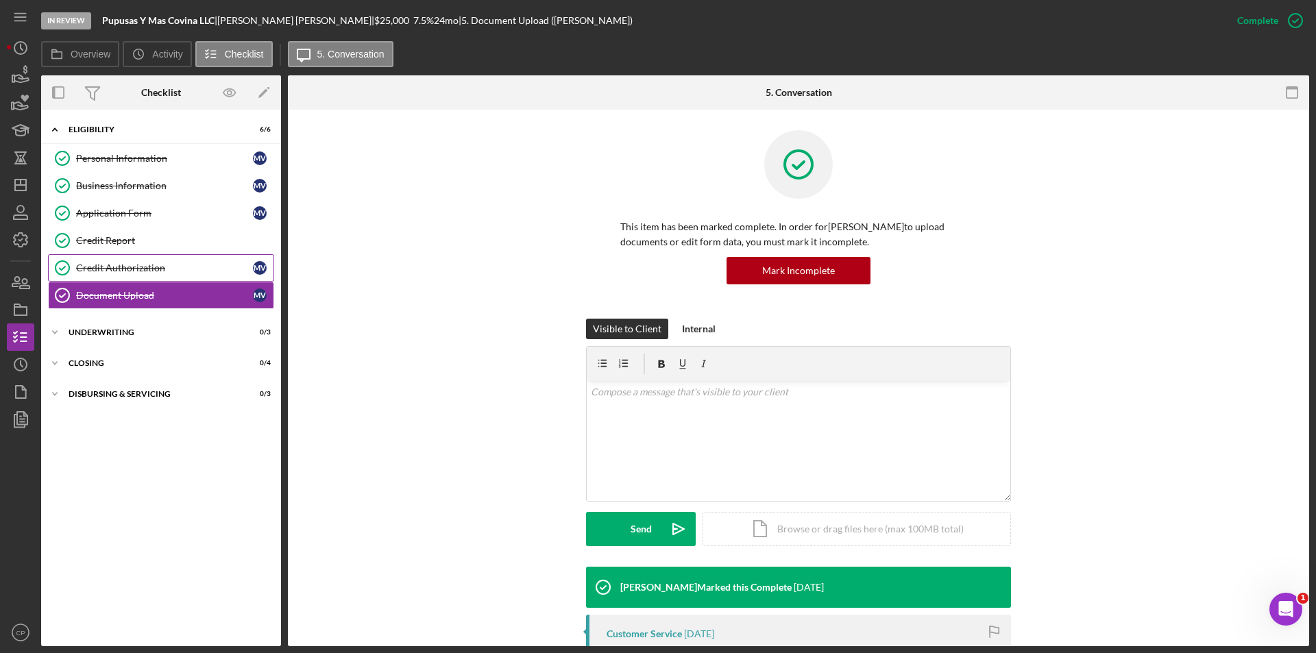
click at [114, 270] on div "Credit Authorization" at bounding box center [164, 268] width 177 height 11
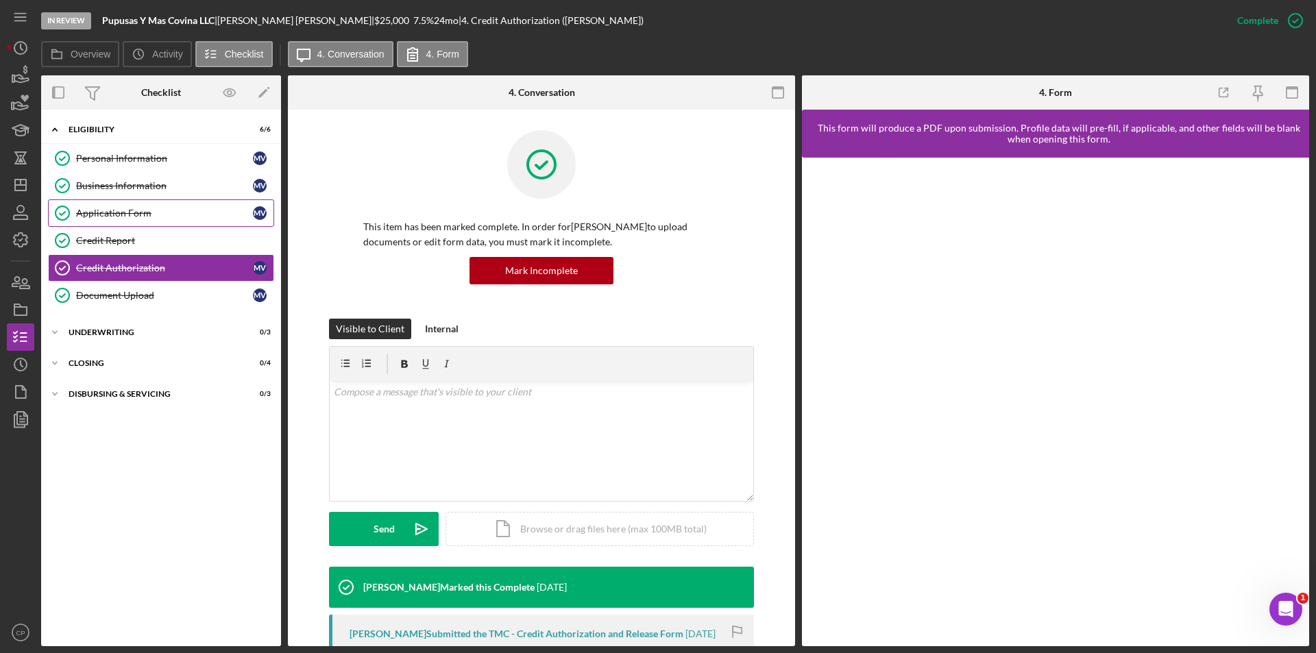
click at [110, 205] on link "Application Form Application Form M V" at bounding box center [161, 212] width 226 height 27
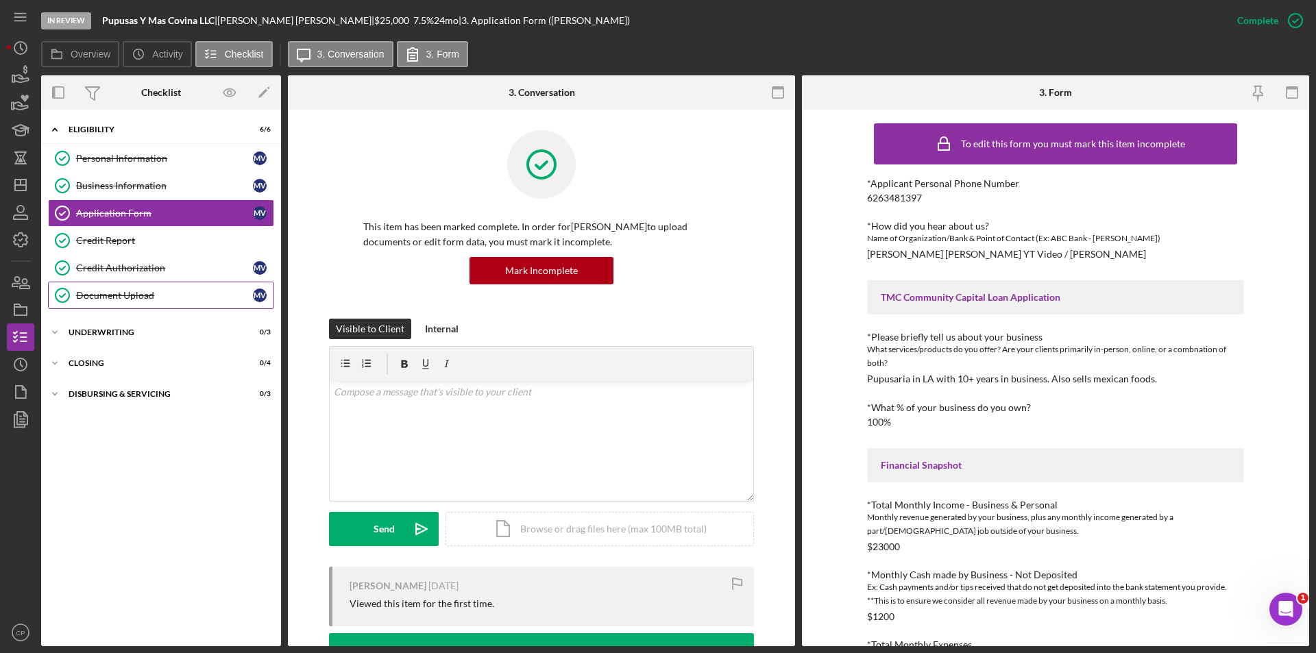
click at [106, 291] on div "Document Upload" at bounding box center [164, 295] width 177 height 11
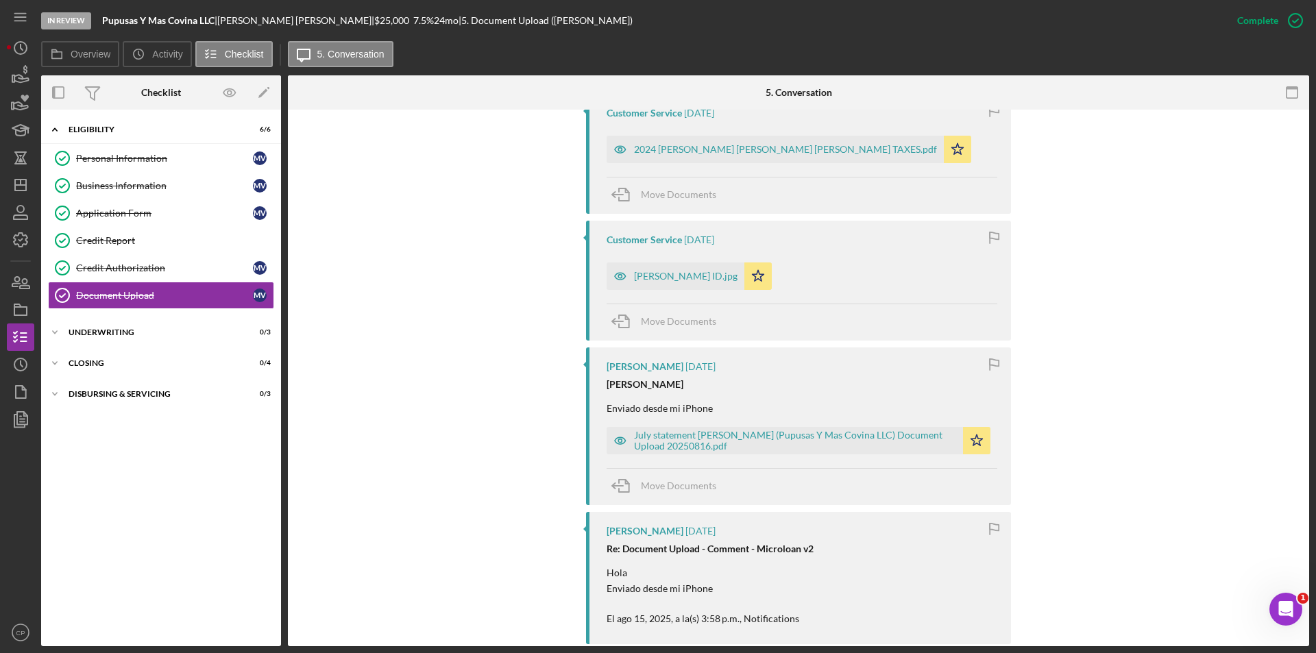
scroll to position [274, 0]
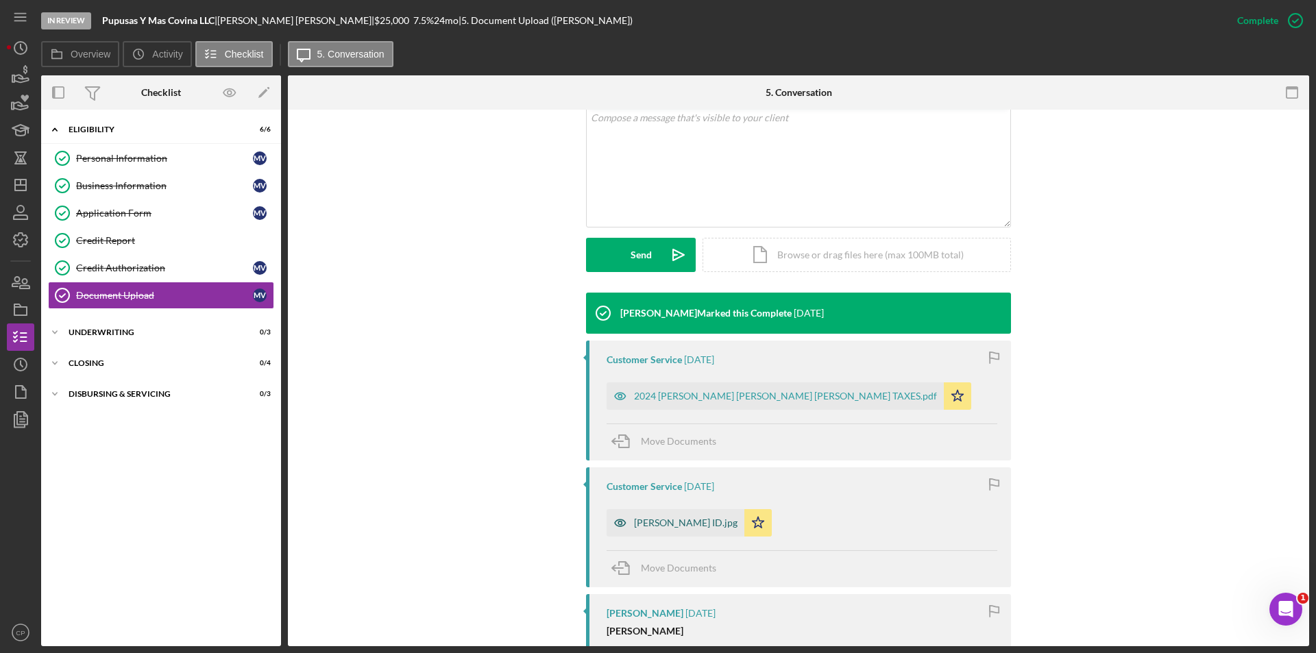
click at [668, 521] on div "[PERSON_NAME] ID.jpg" at bounding box center [685, 522] width 103 height 11
